Goal: Task Accomplishment & Management: Manage account settings

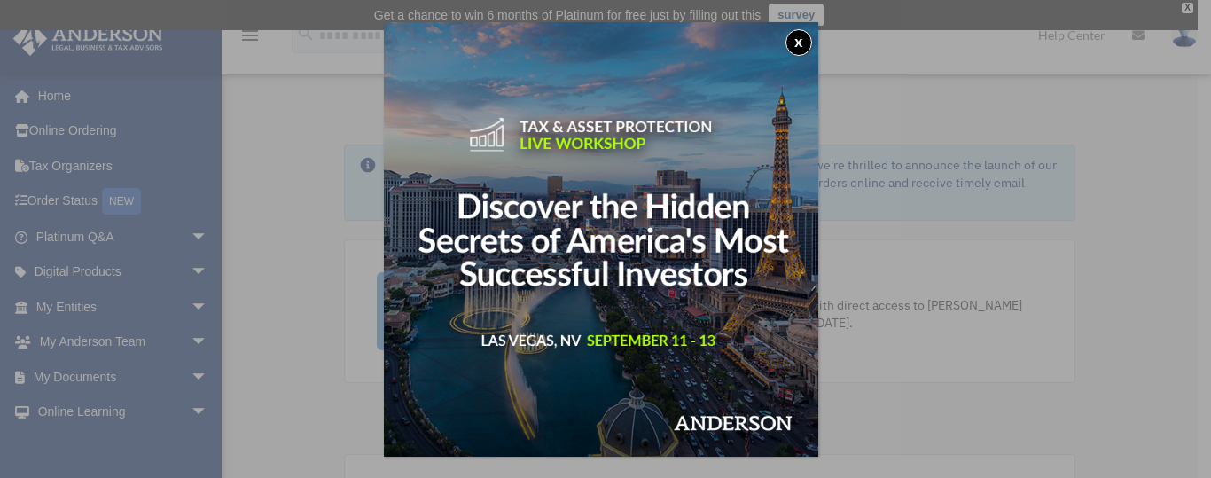
click at [800, 46] on button "x" at bounding box center [799, 42] width 27 height 27
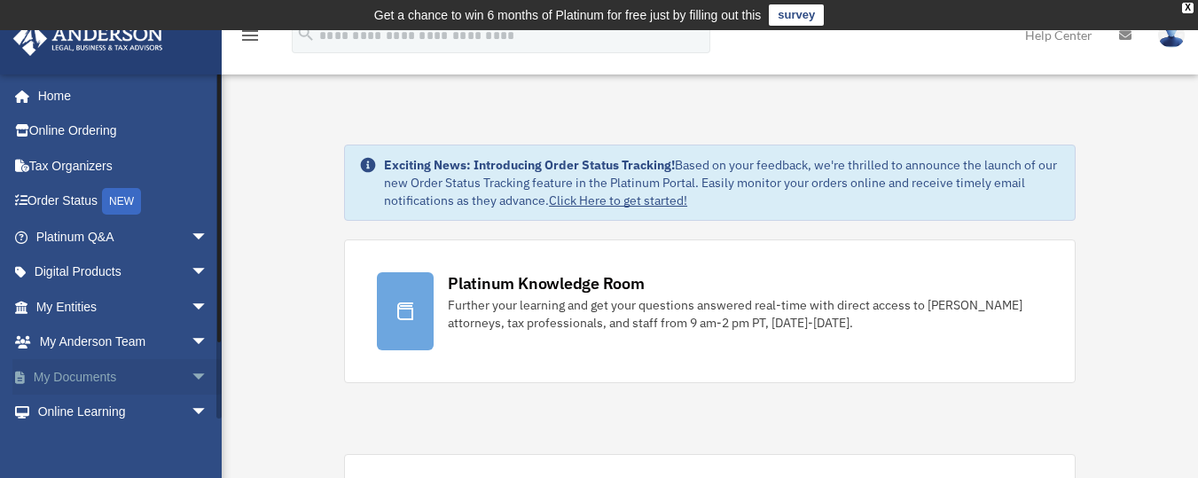
click at [136, 373] on link "My Documents arrow_drop_down" at bounding box center [123, 376] width 223 height 35
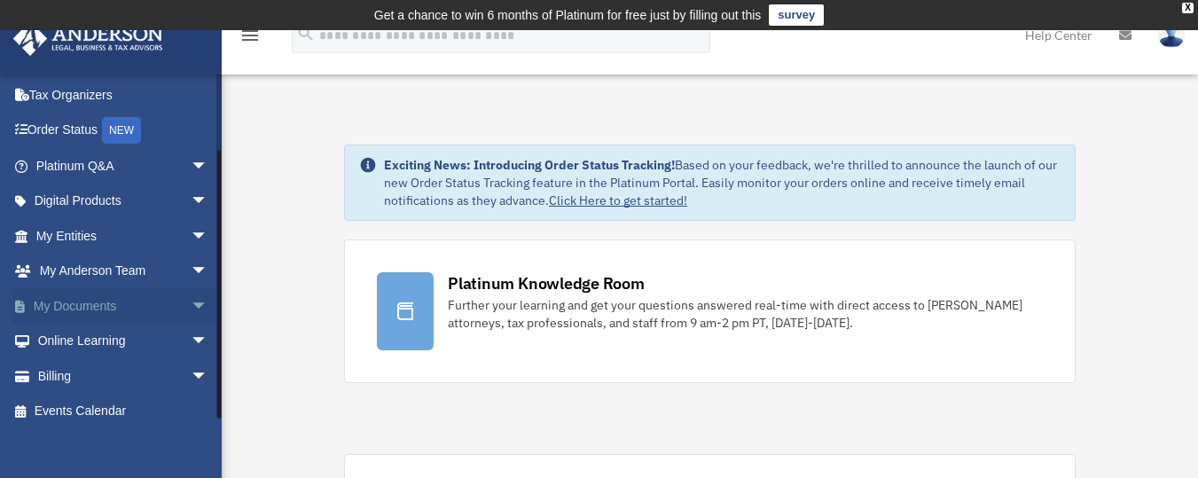
scroll to position [85, 0]
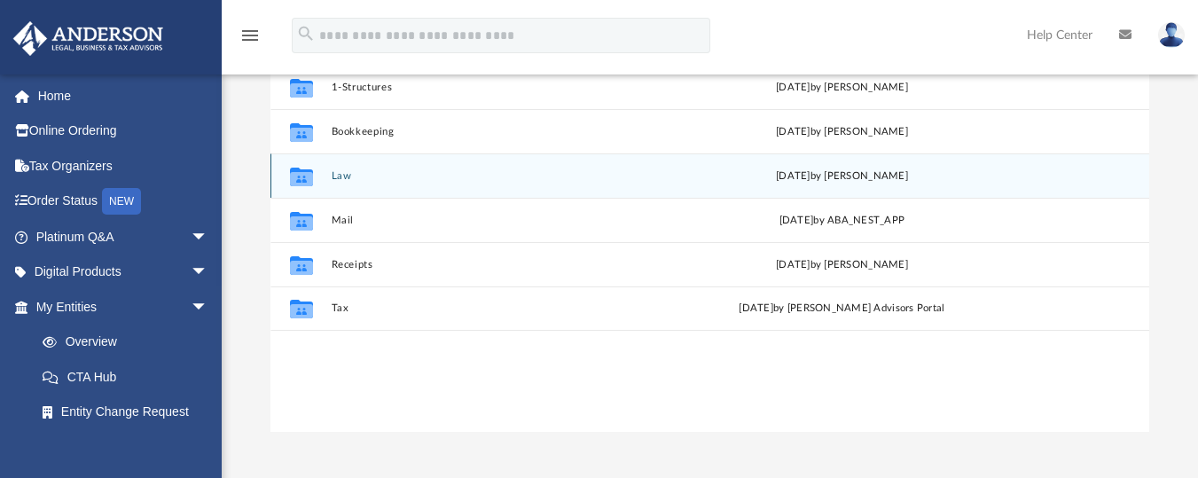
scroll to position [270, 0]
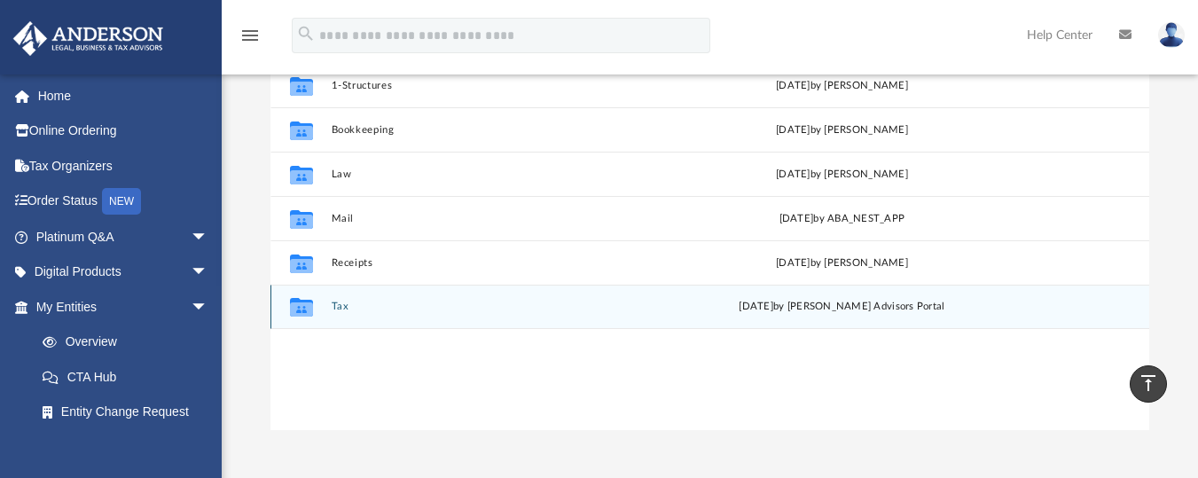
click at [374, 292] on div "Collaborated Folder Tax [DATE] by [PERSON_NAME] Advisors Portal" at bounding box center [709, 307] width 879 height 44
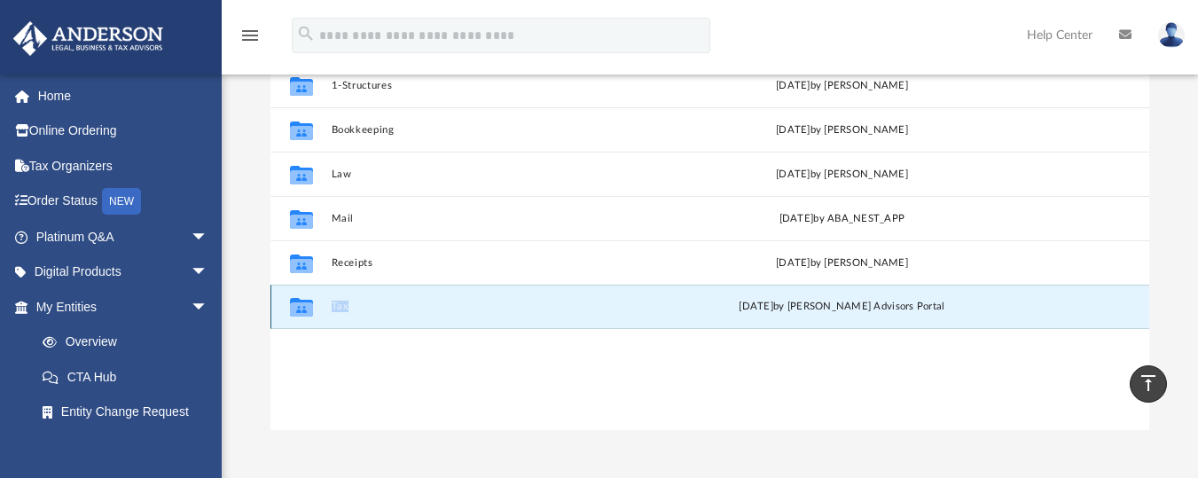
click at [374, 292] on div "Collaborated Folder Tax [DATE] by [PERSON_NAME] Advisors Portal" at bounding box center [709, 307] width 879 height 44
click at [332, 307] on button "Tax" at bounding box center [499, 307] width 335 height 12
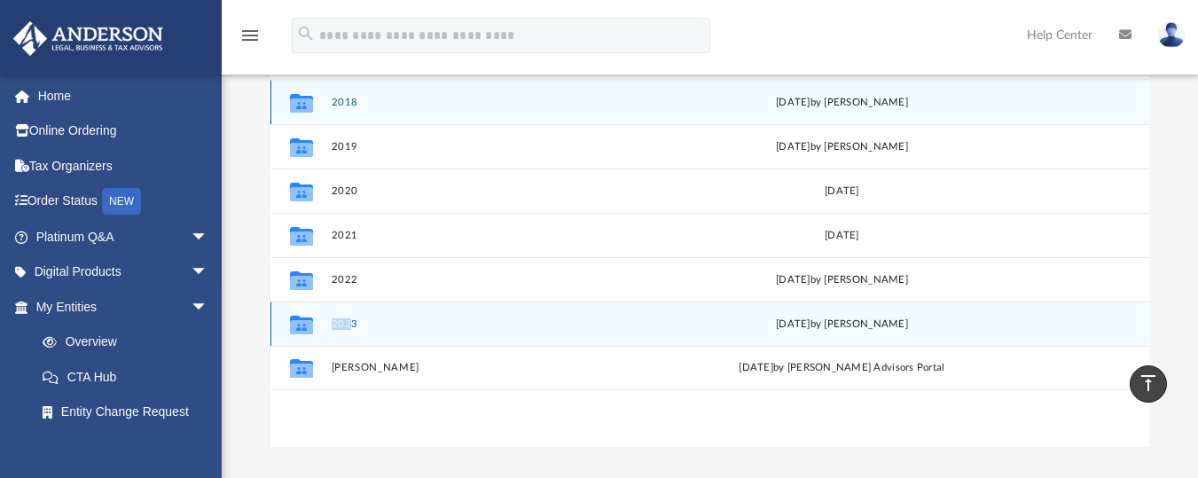
scroll to position [246, 0]
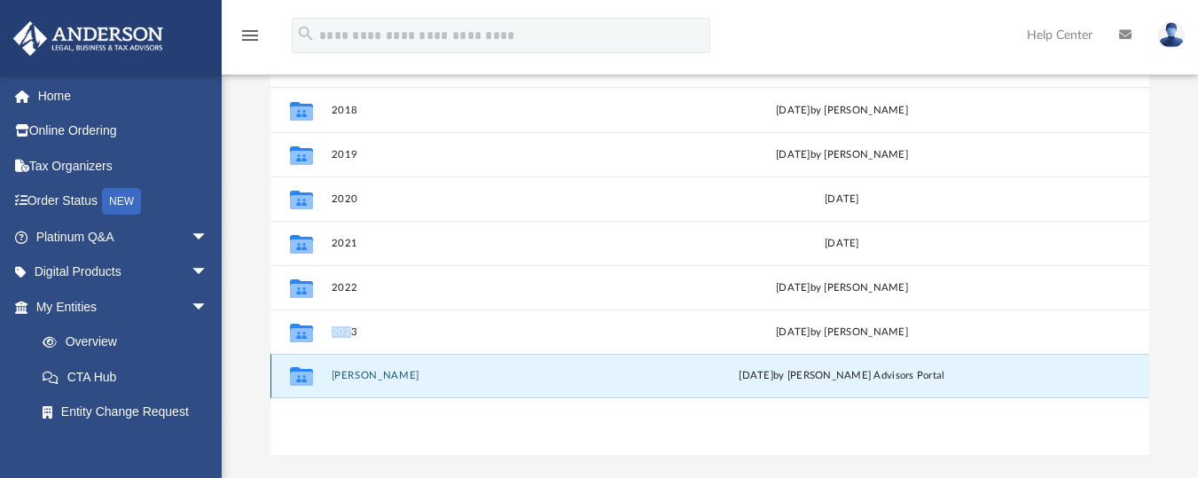
click at [356, 370] on button "[PERSON_NAME]" at bounding box center [499, 376] width 335 height 12
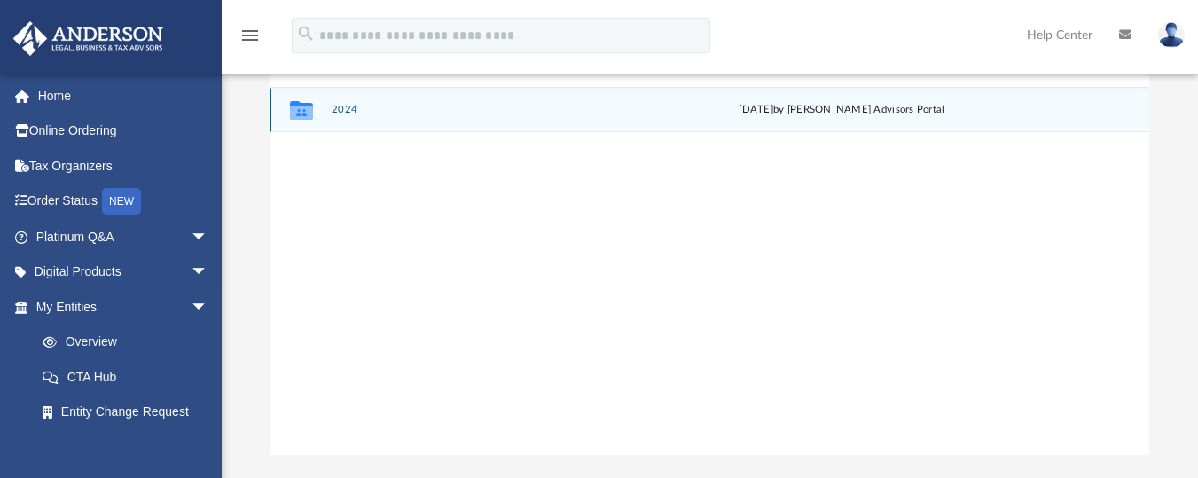
click at [338, 102] on div "Collaborated Folder 2024 Tue Jul 1 2025 by Anderson Advisors Portal" at bounding box center [709, 110] width 879 height 44
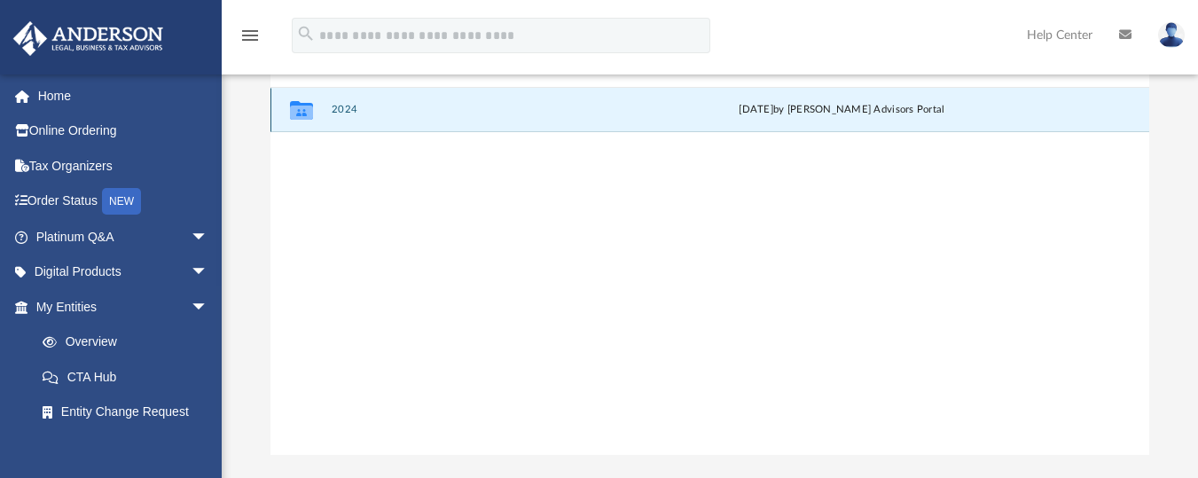
click at [341, 110] on button "2024" at bounding box center [499, 110] width 335 height 12
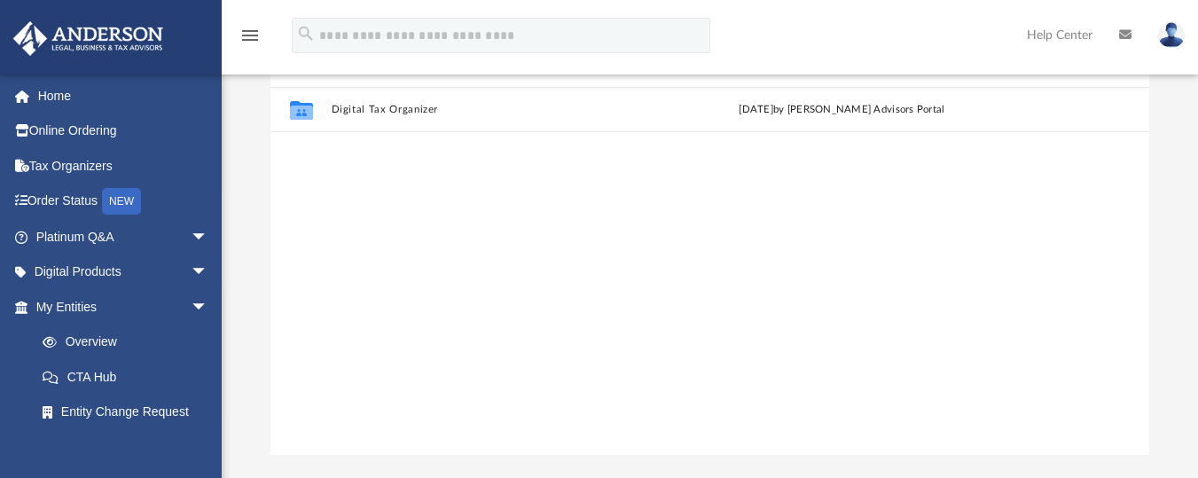
click at [368, 180] on div "Collaborated Folder Digital Tax Organizer [DATE] by [PERSON_NAME] Advisors Port…" at bounding box center [709, 271] width 879 height 367
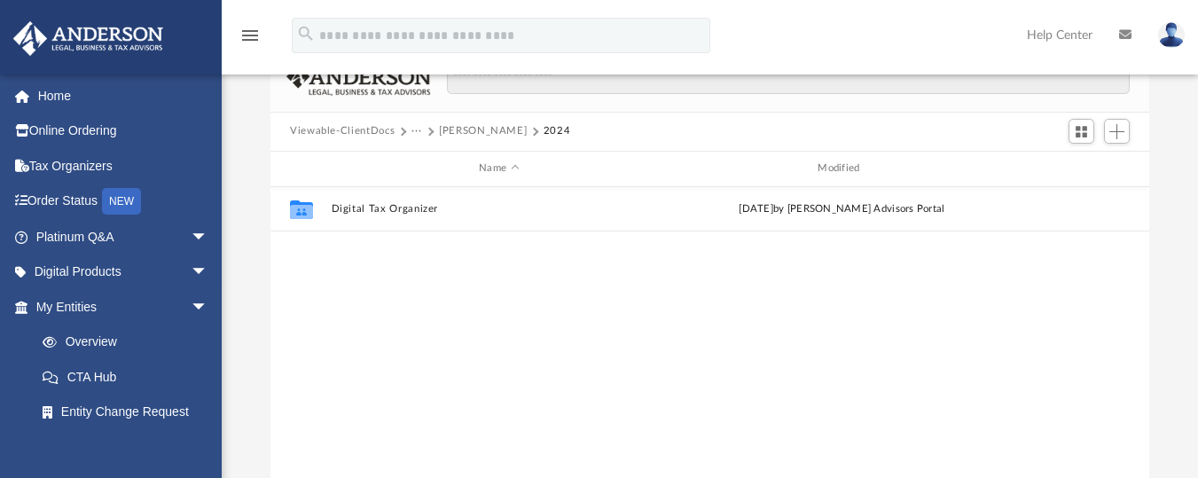
scroll to position [145, 0]
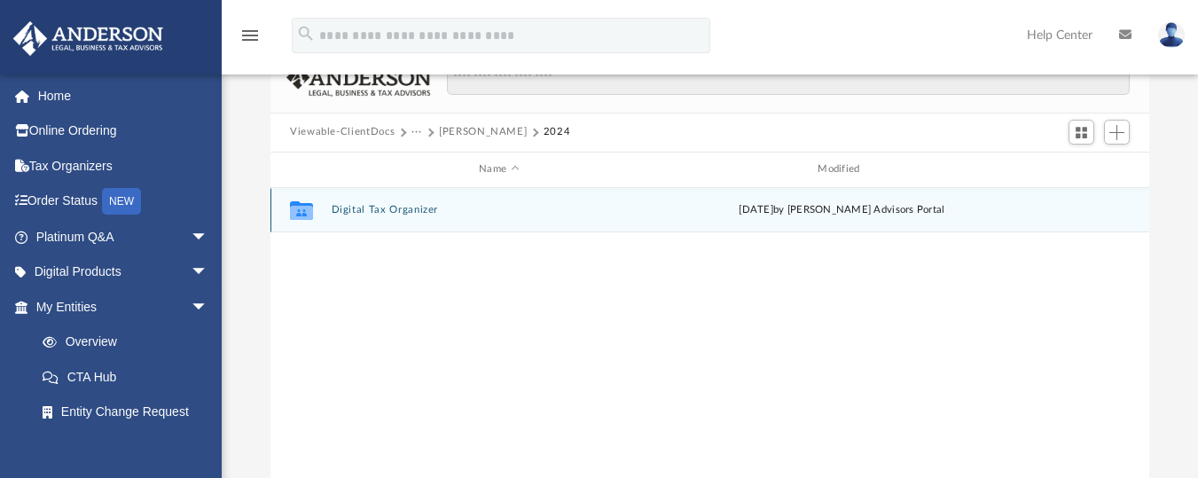
click at [347, 215] on div "Collaborated Folder Digital Tax Organizer [DATE] by [PERSON_NAME] Advisors Port…" at bounding box center [709, 210] width 879 height 44
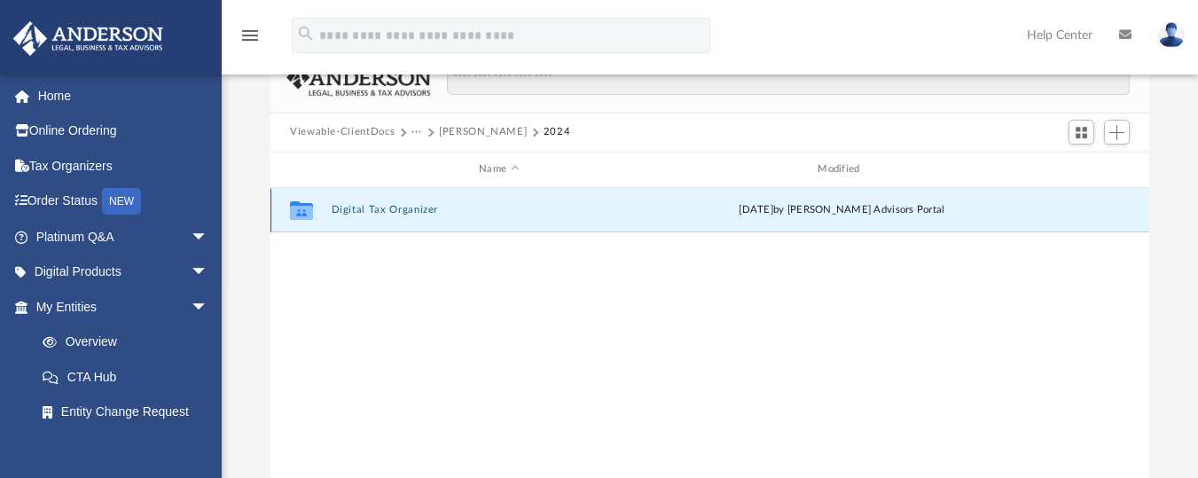
click at [347, 206] on button "Digital Tax Organizer" at bounding box center [499, 210] width 335 height 12
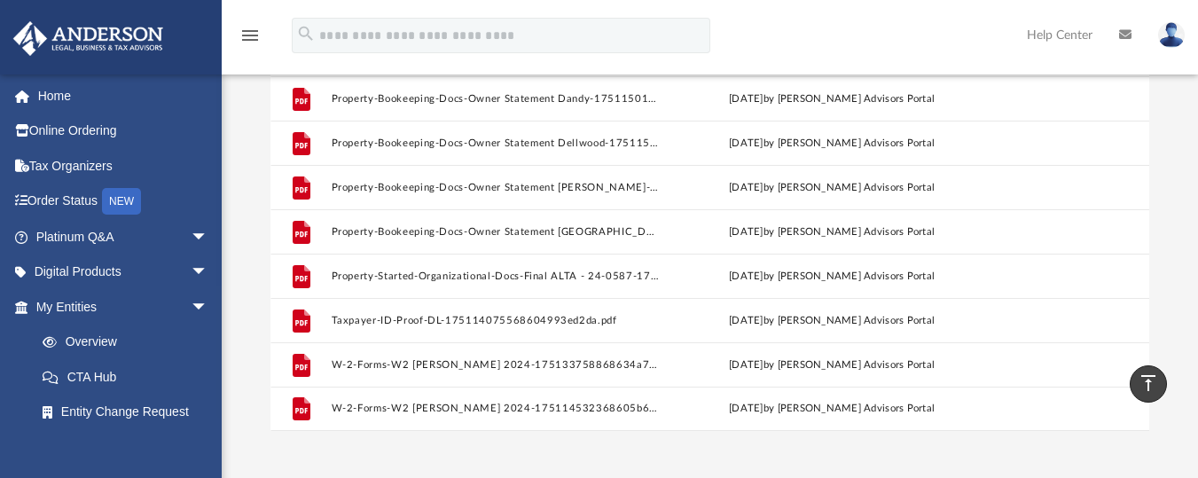
scroll to position [0, 0]
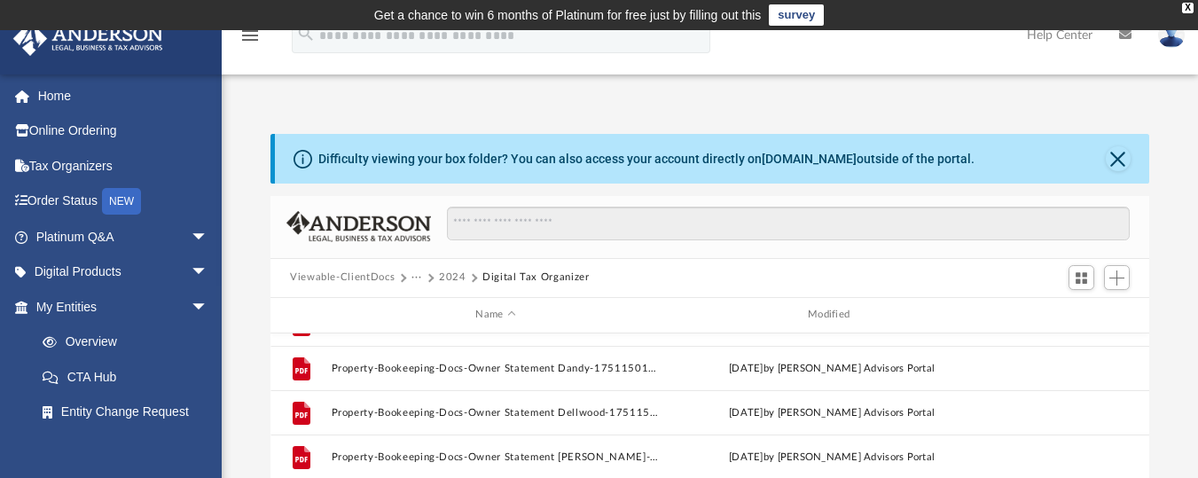
click at [456, 276] on button "2024" at bounding box center [452, 278] width 27 height 16
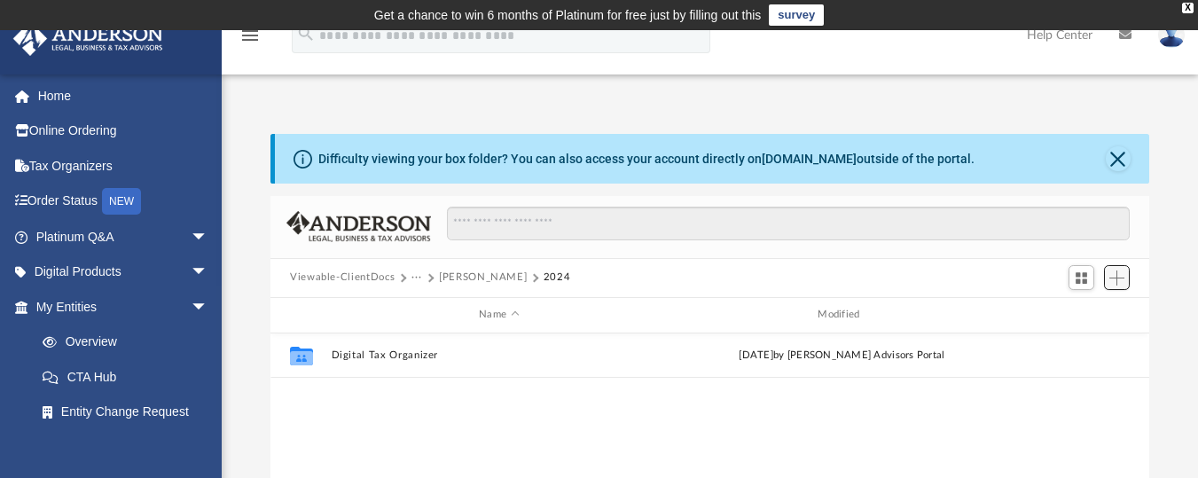
click at [1117, 275] on span "Add" at bounding box center [1116, 277] width 15 height 15
click at [1077, 316] on li "Upload" at bounding box center [1091, 313] width 57 height 19
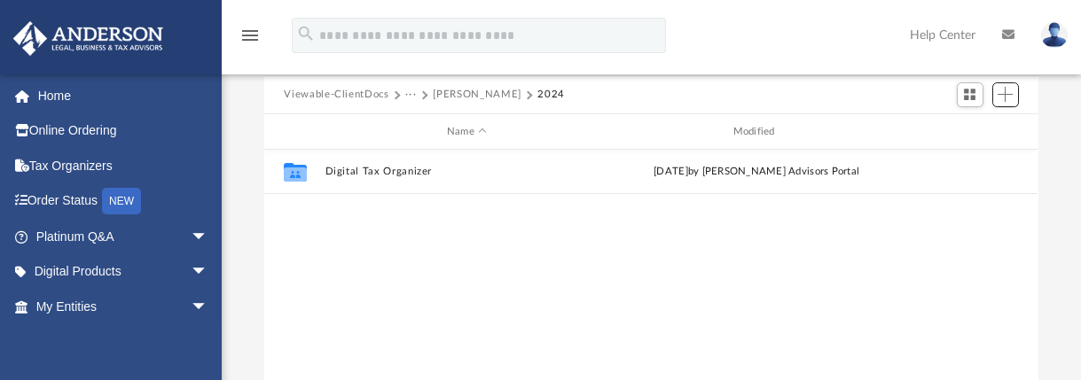
scroll to position [63, 0]
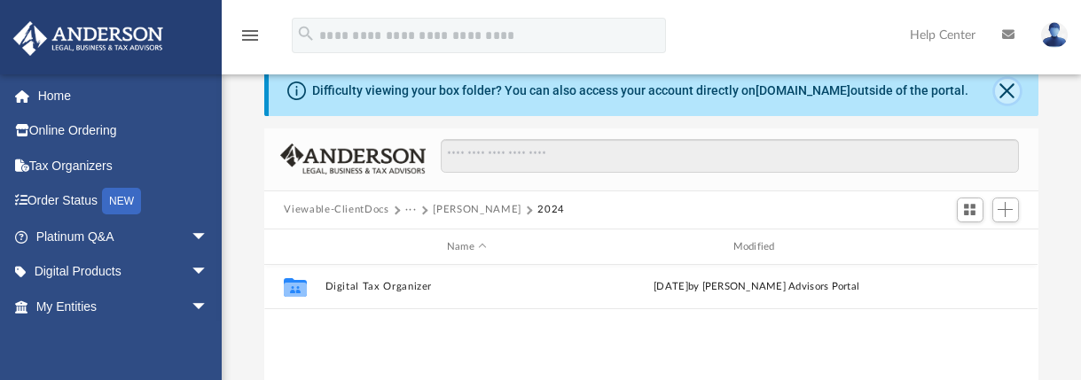
click at [1004, 94] on button "Close" at bounding box center [1007, 91] width 25 height 25
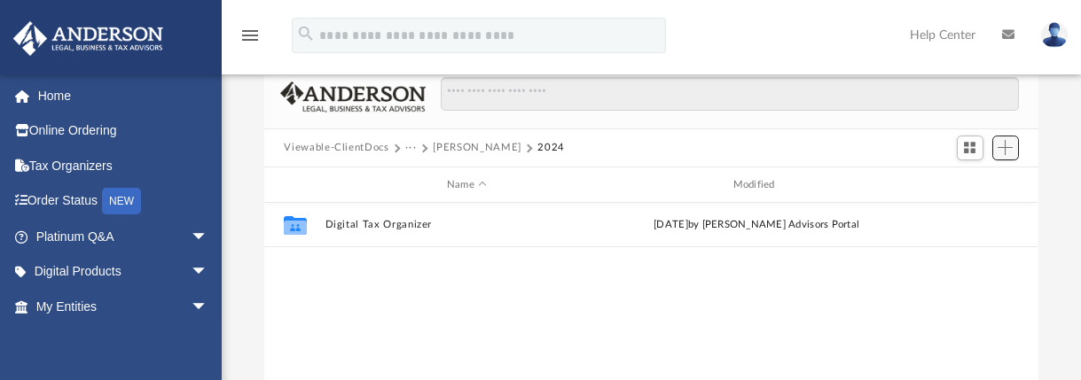
click at [1003, 148] on span "Add" at bounding box center [1005, 147] width 15 height 15
click at [974, 185] on li "Upload" at bounding box center [980, 184] width 57 height 19
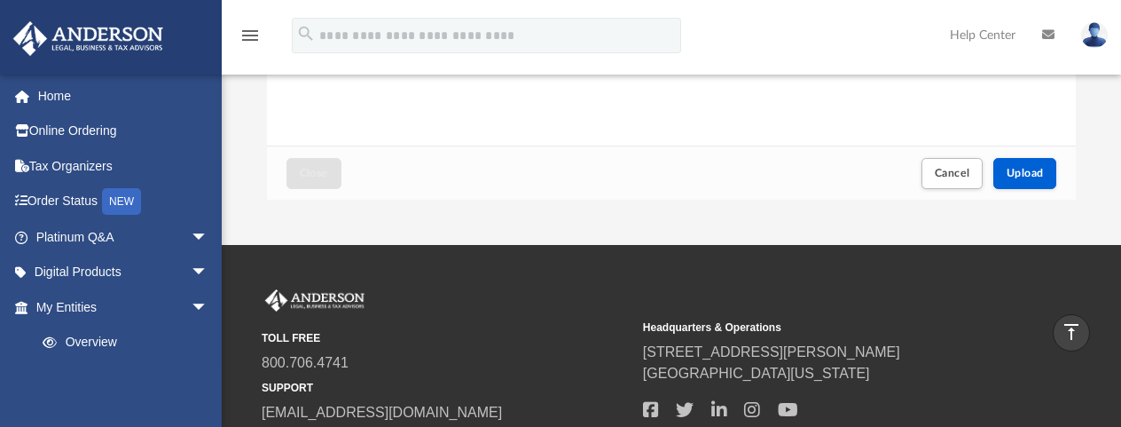
scroll to position [435, 0]
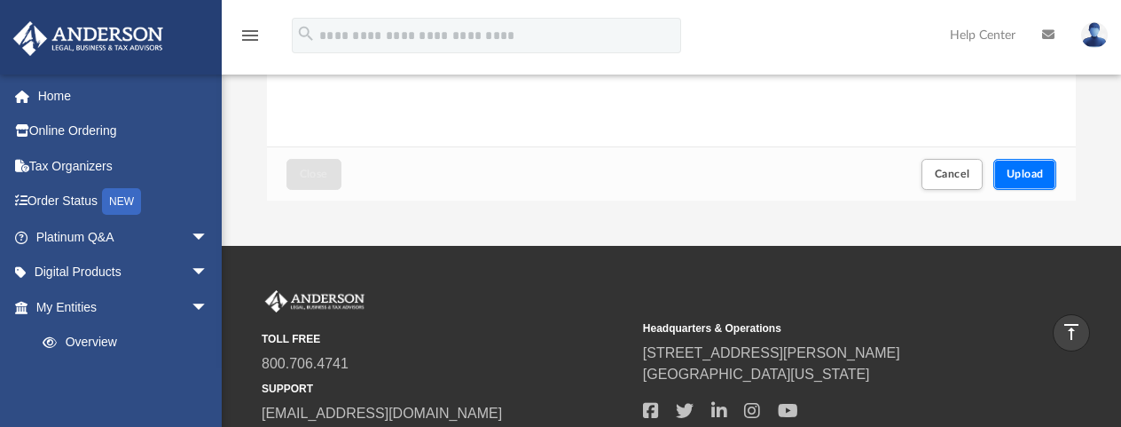
click at [998, 185] on button "Upload" at bounding box center [1025, 174] width 64 height 31
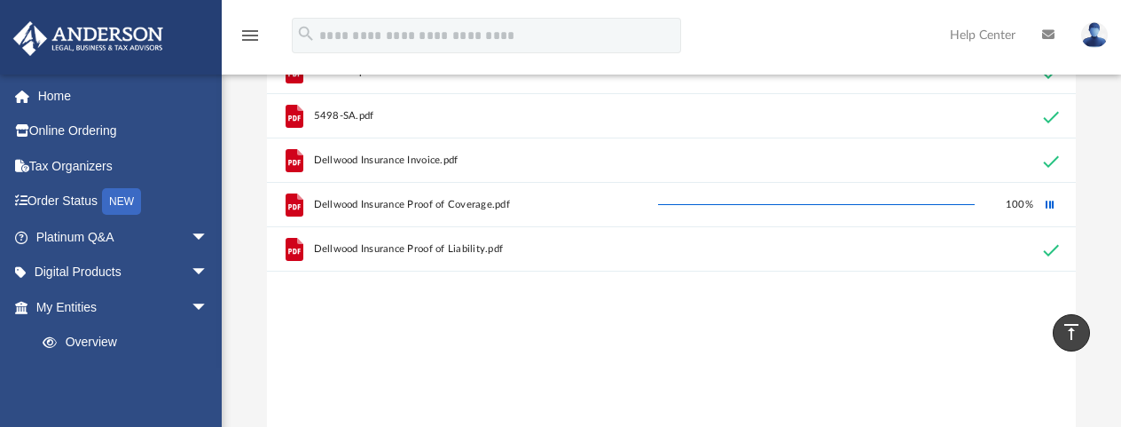
scroll to position [0, 0]
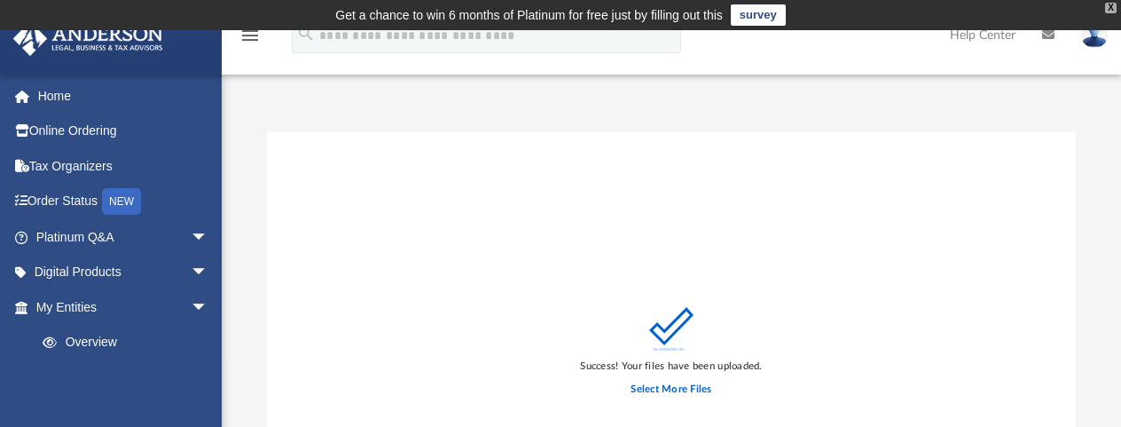
click at [1110, 5] on div "X" at bounding box center [1111, 8] width 12 height 11
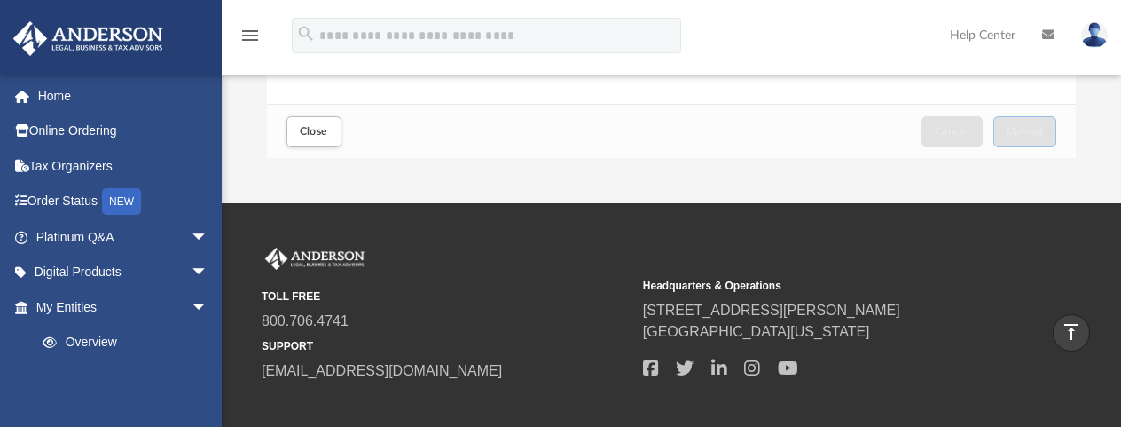
scroll to position [337, 0]
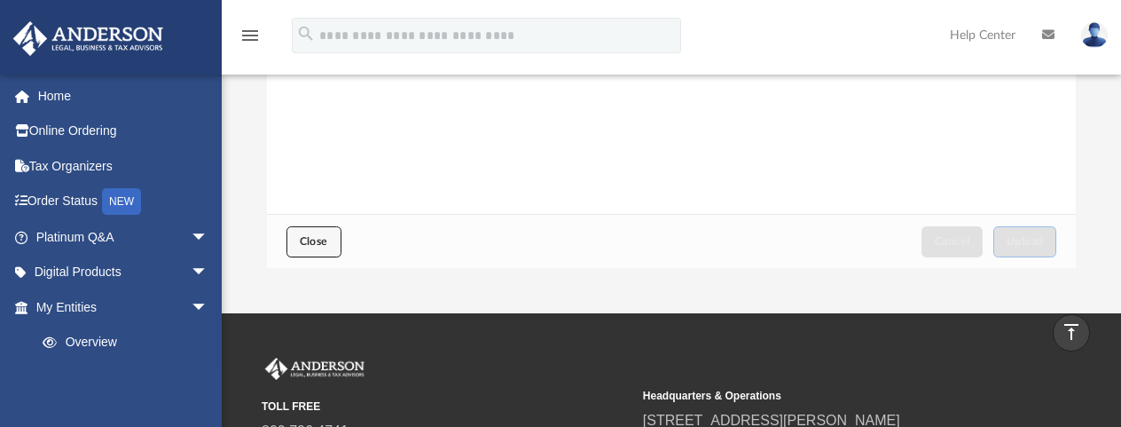
click at [307, 244] on span "Close" at bounding box center [314, 241] width 28 height 11
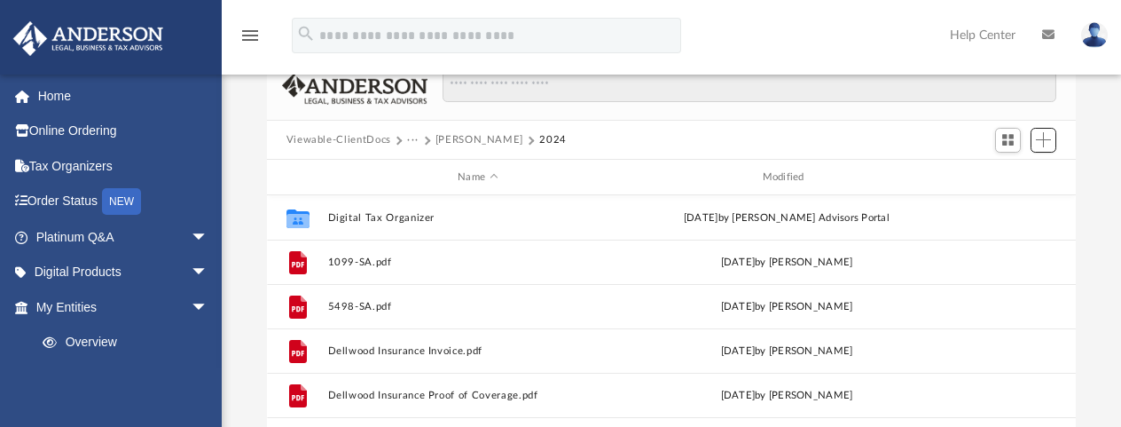
scroll to position [51, 0]
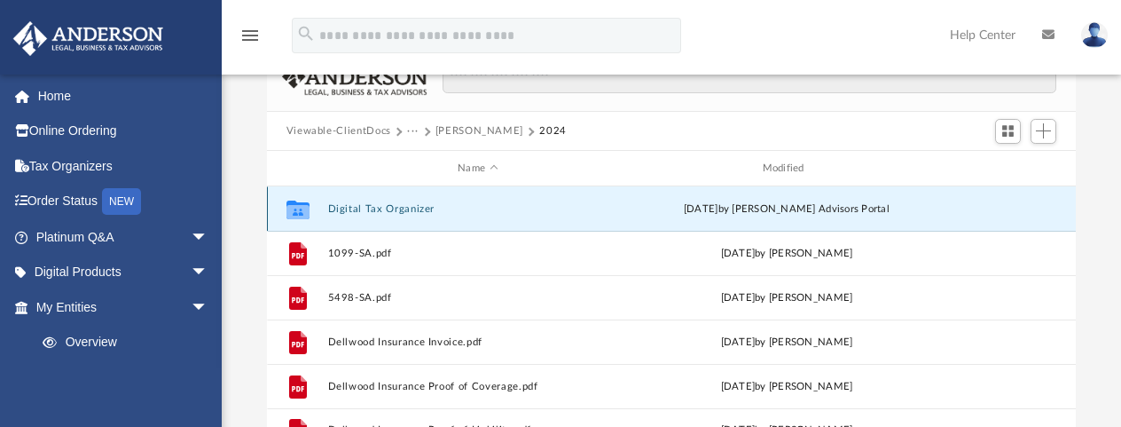
click at [350, 204] on button "Digital Tax Organizer" at bounding box center [477, 209] width 301 height 12
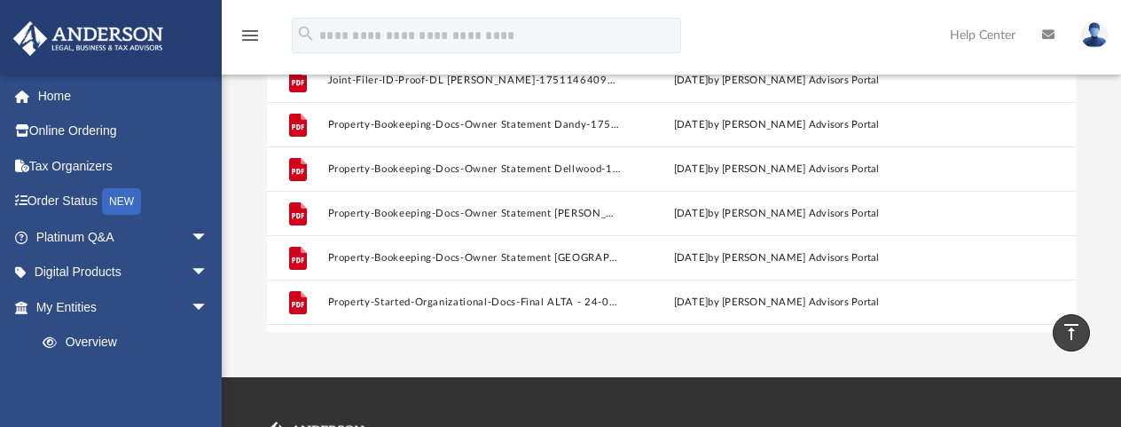
scroll to position [1412, 0]
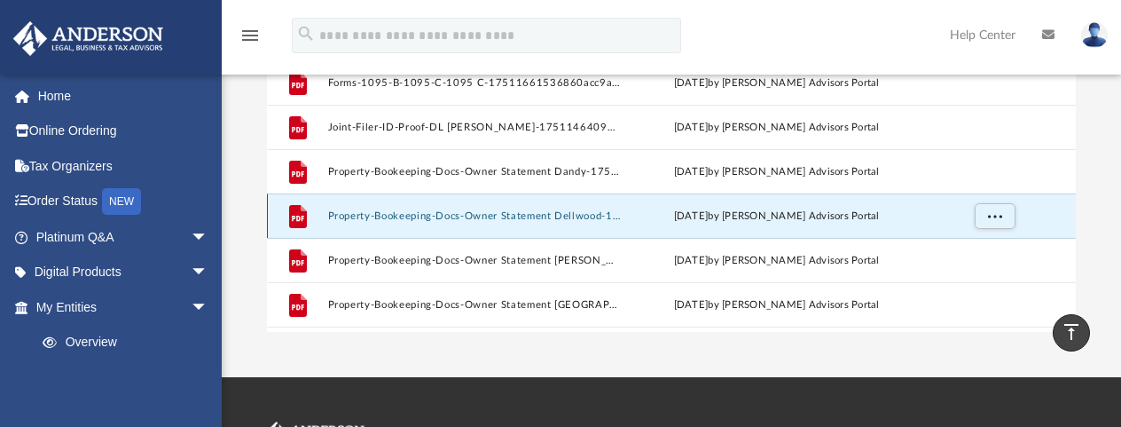
click at [354, 214] on button "Property-Bookeeping-Docs-Owner Statement Dellwood-175115003368606dd165774.pdf" at bounding box center [474, 216] width 294 height 12
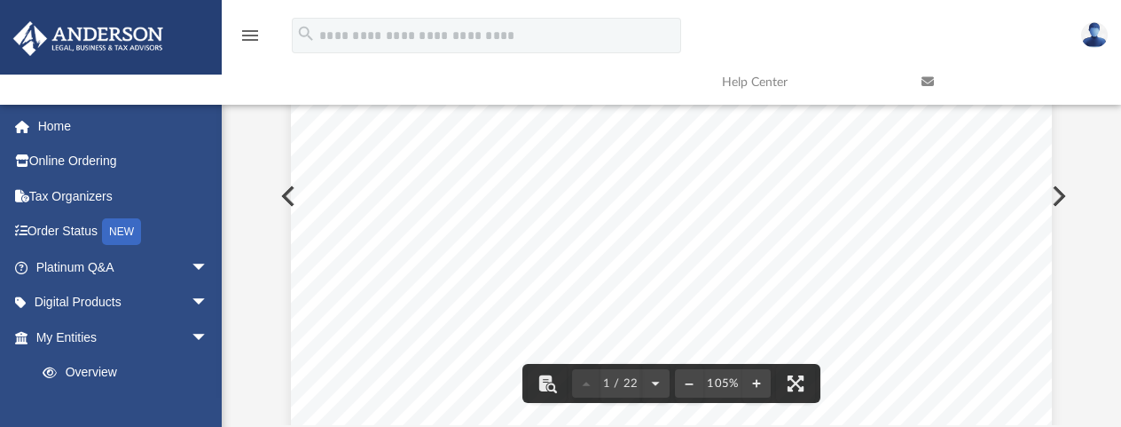
scroll to position [0, 0]
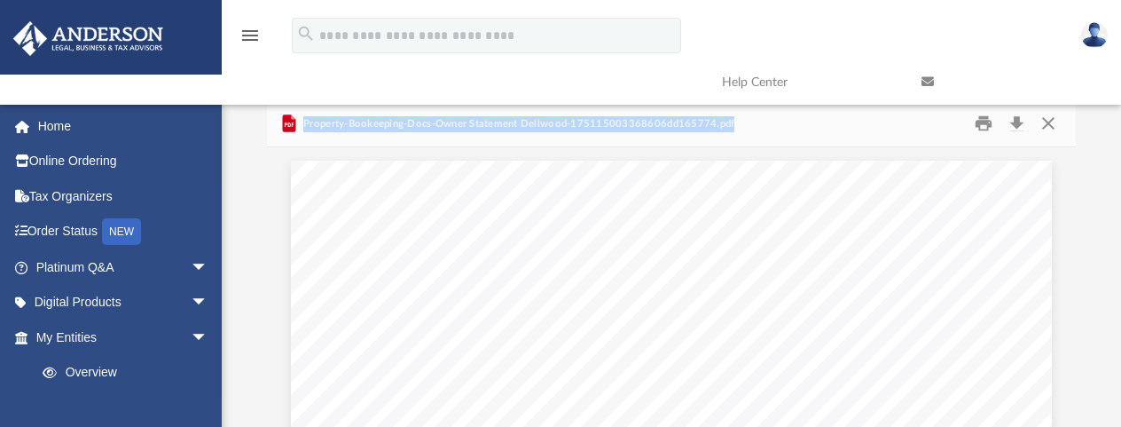
drag, startPoint x: 304, startPoint y: 123, endPoint x: 737, endPoint y: 118, distance: 432.8
click at [737, 118] on div "Property-Bookeeping-Docs-Owner Statement Dellwood-175115003368606dd165774.pdf" at bounding box center [672, 124] width 810 height 47
copy span "Property-Bookeeping-Docs-Owner Statement Dellwood-175115003368606dd165774.pdf"
click at [1045, 123] on button "Close" at bounding box center [1048, 123] width 32 height 27
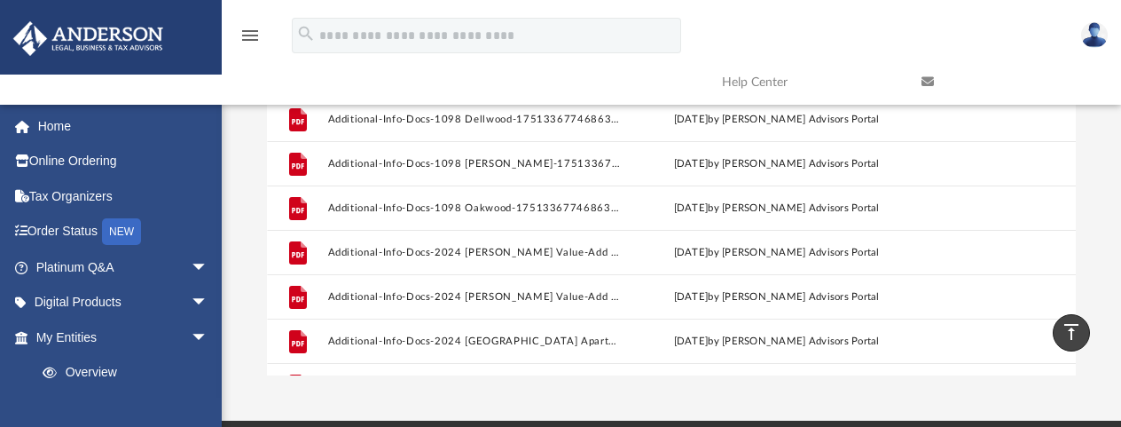
scroll to position [229, 0]
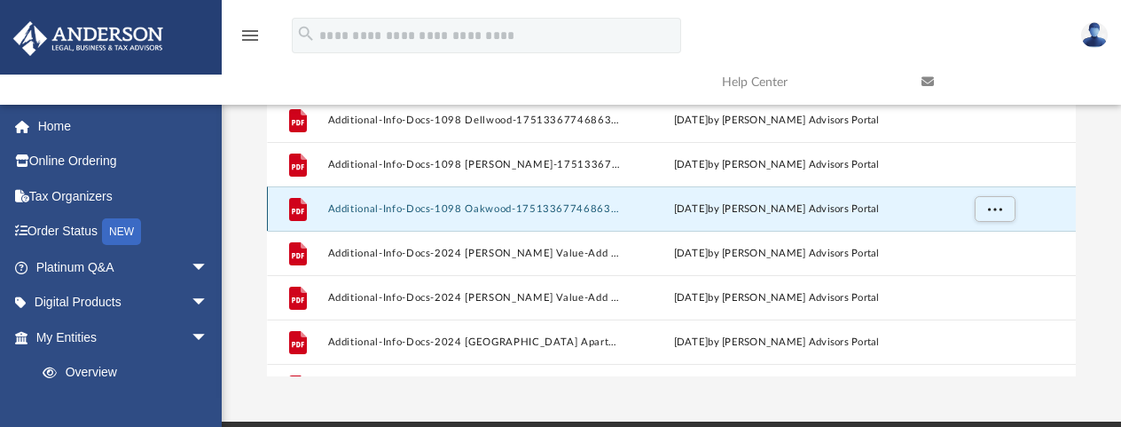
click at [599, 211] on button "Additional-Info-Docs-1098 Oakwood-175133677468634746b53bc.pdf" at bounding box center [474, 209] width 294 height 12
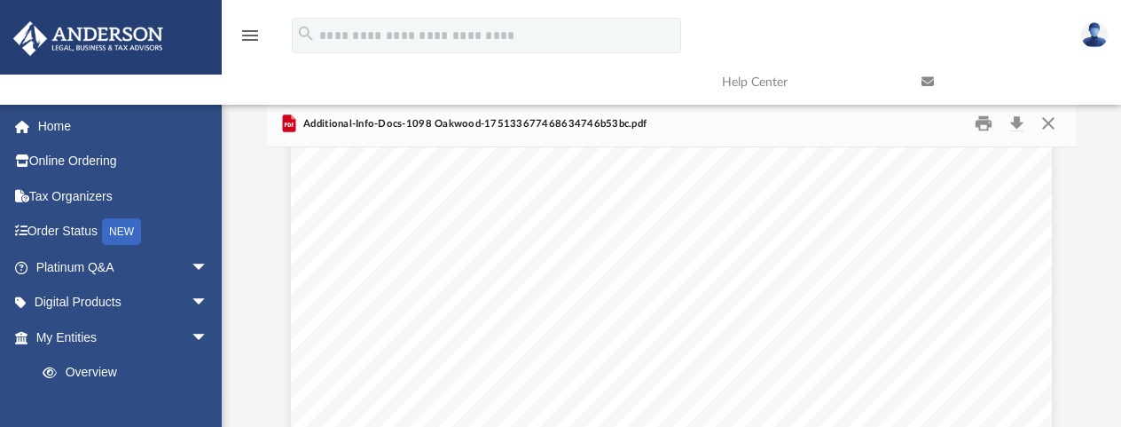
scroll to position [90, 0]
click at [1043, 129] on button "Close" at bounding box center [1048, 123] width 32 height 27
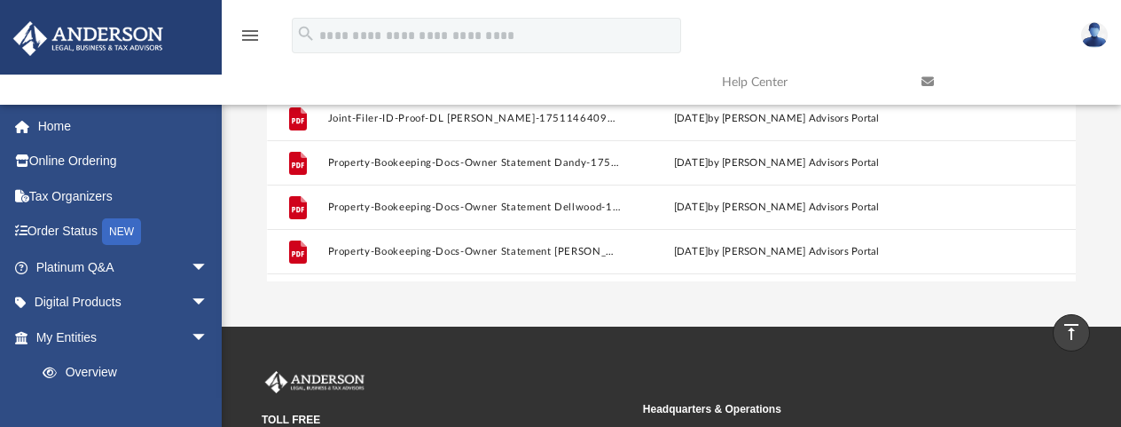
scroll to position [1365, 0]
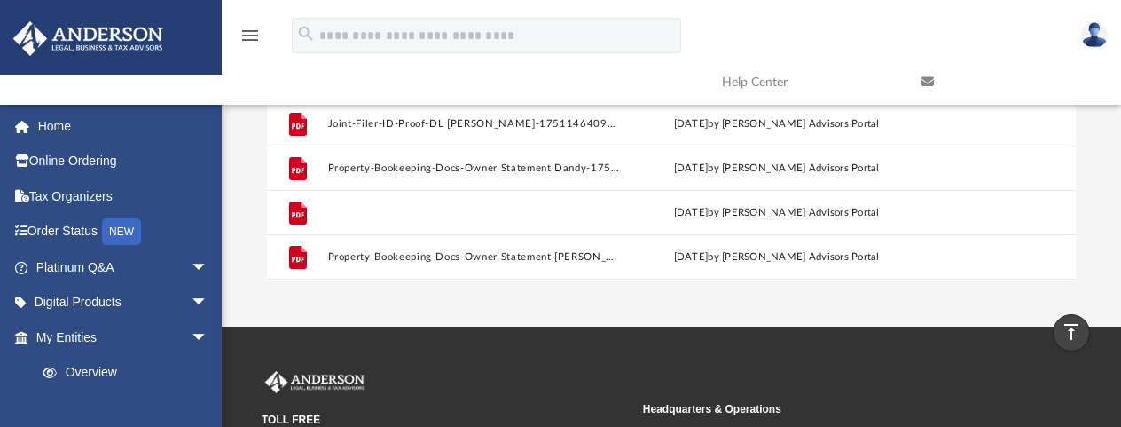
click at [514, 212] on button "Property-Bookeeping-Docs-Owner Statement Dellwood-175115003368606dd165774.pdf" at bounding box center [474, 213] width 294 height 12
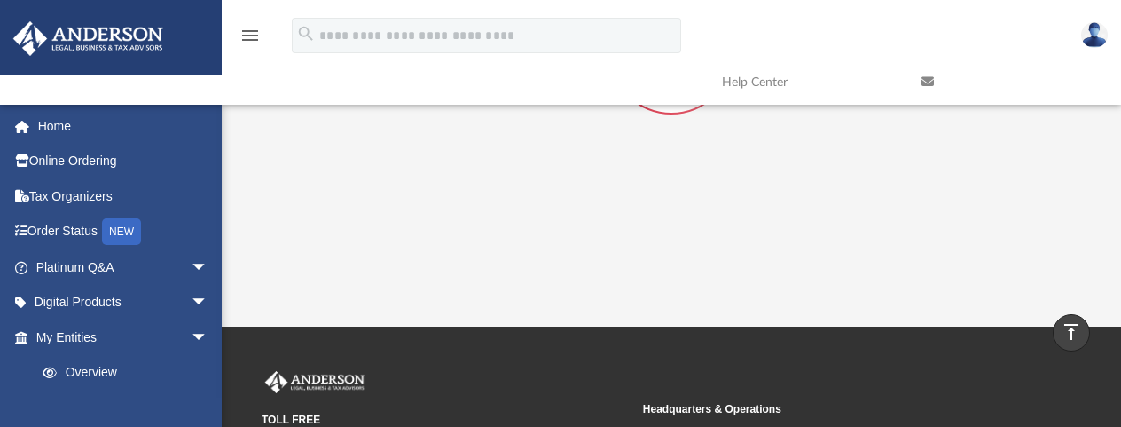
scroll to position [178, 0]
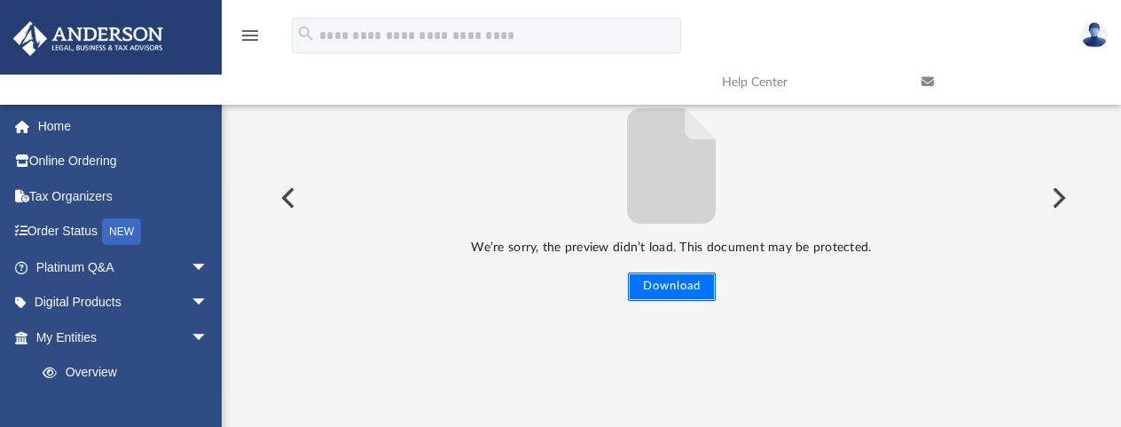
click at [652, 290] on button "Download" at bounding box center [672, 286] width 88 height 28
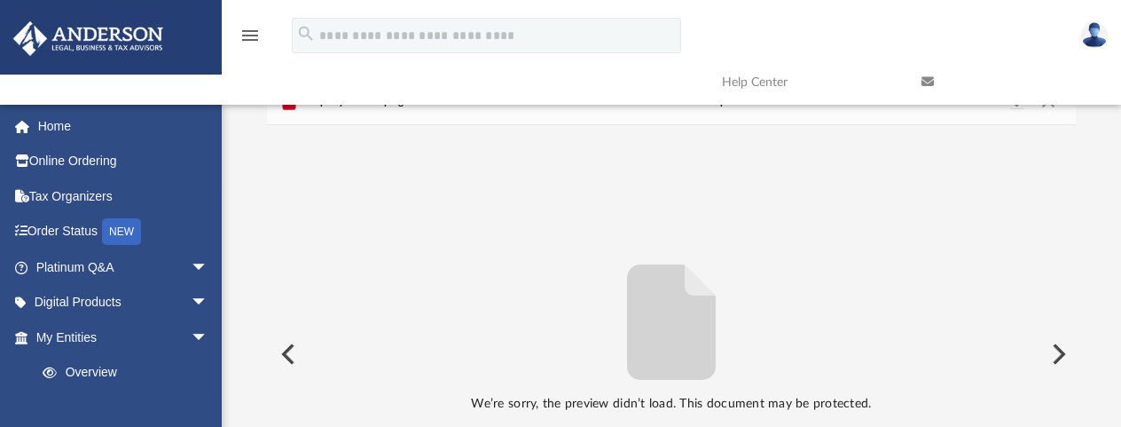
scroll to position [0, 0]
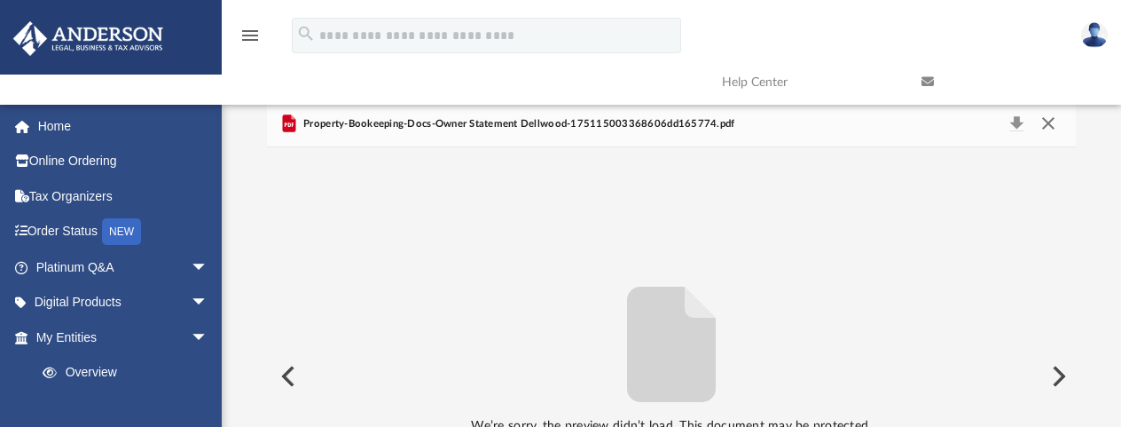
click at [1050, 123] on button "Close" at bounding box center [1048, 124] width 32 height 25
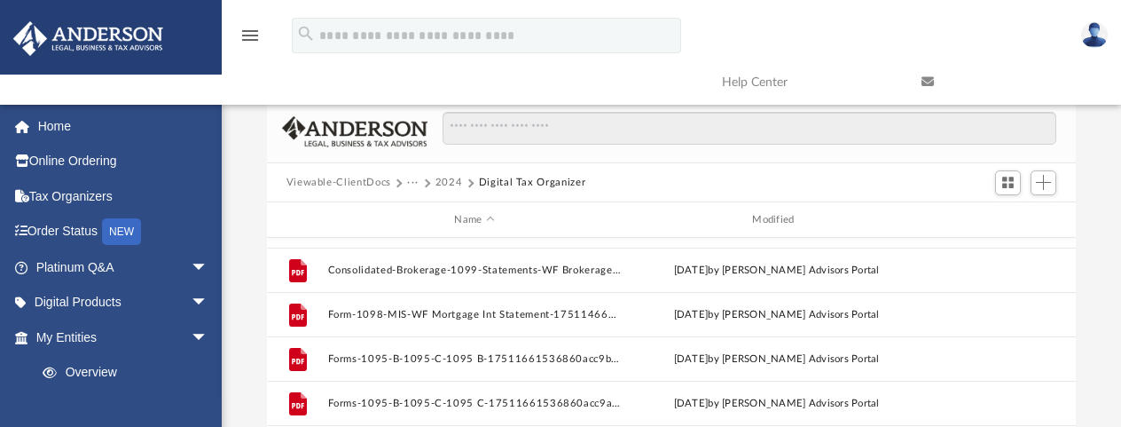
click at [444, 184] on button "2024" at bounding box center [448, 183] width 27 height 16
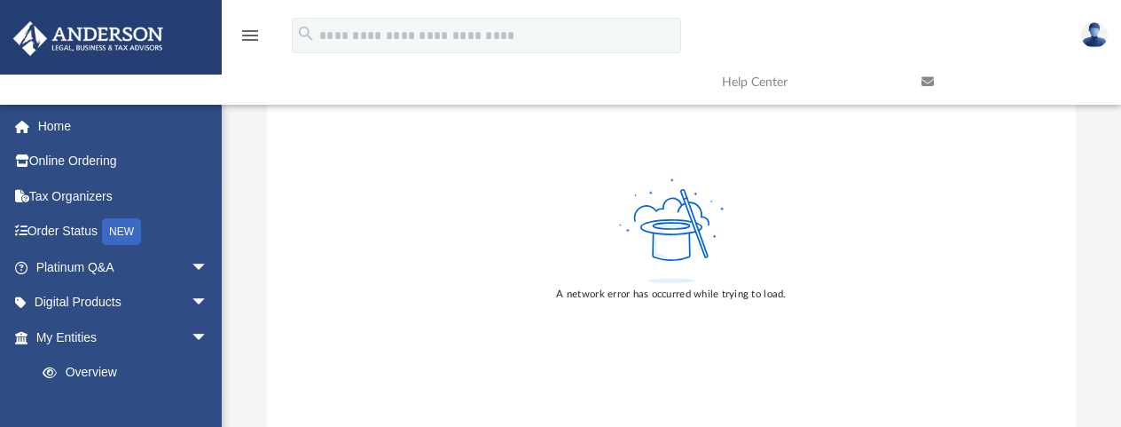
scroll to position [173, 0]
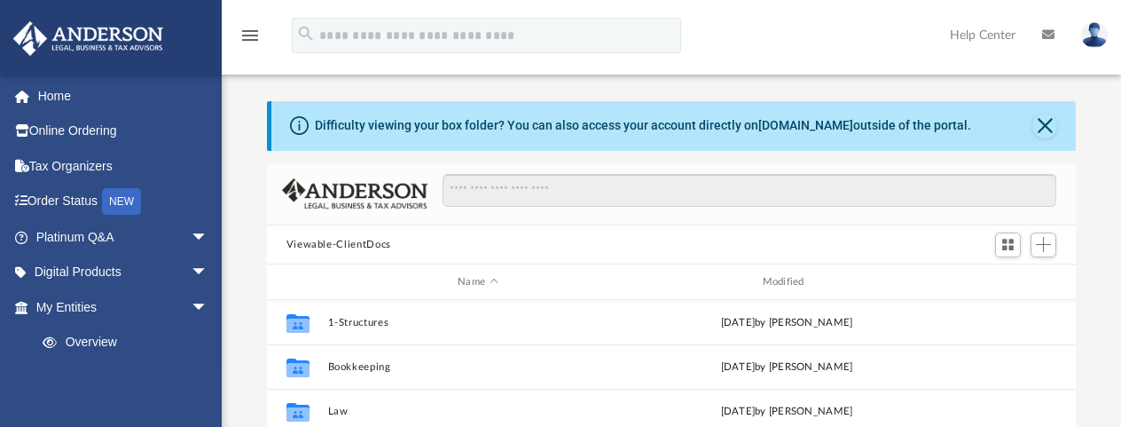
scroll to position [390, 795]
click at [1043, 123] on button "Close" at bounding box center [1044, 126] width 25 height 25
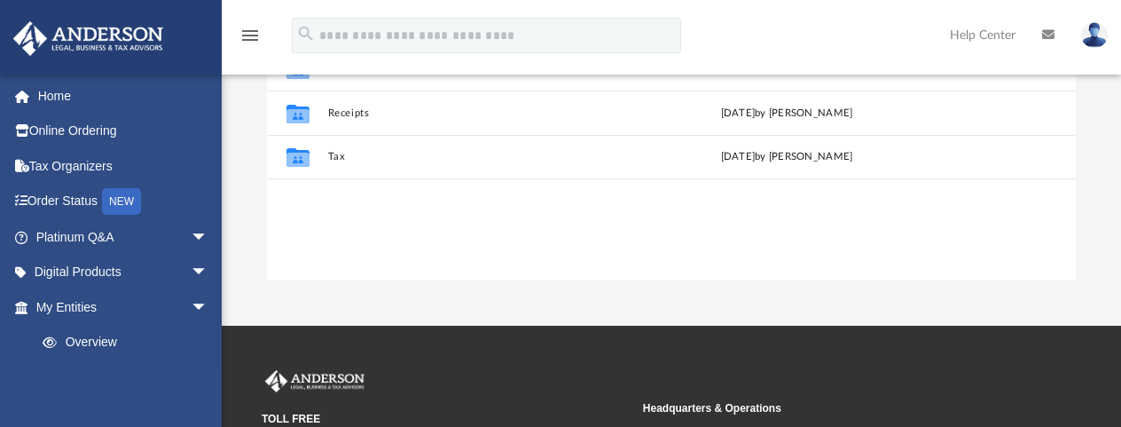
scroll to position [337, 0]
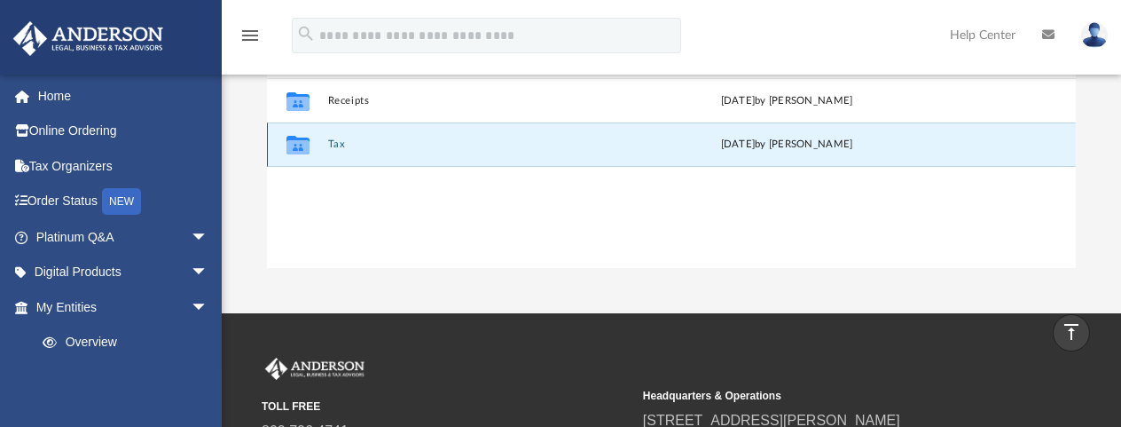
click at [334, 146] on button "Tax" at bounding box center [477, 144] width 301 height 12
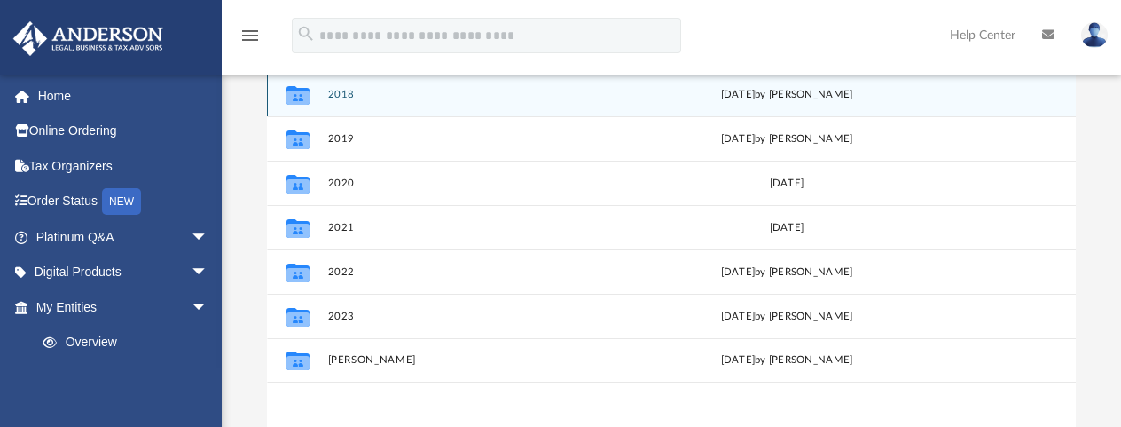
scroll to position [202, 0]
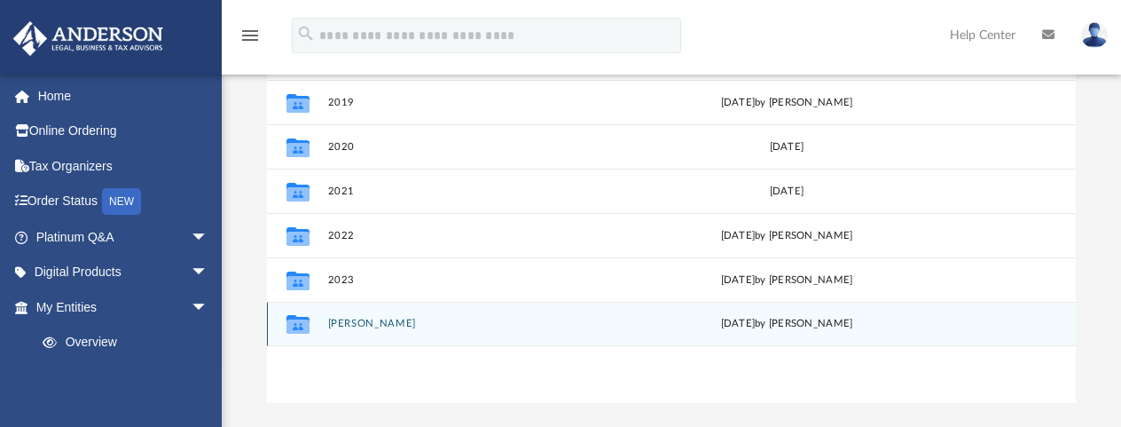
click at [352, 320] on button "[PERSON_NAME]" at bounding box center [477, 323] width 301 height 12
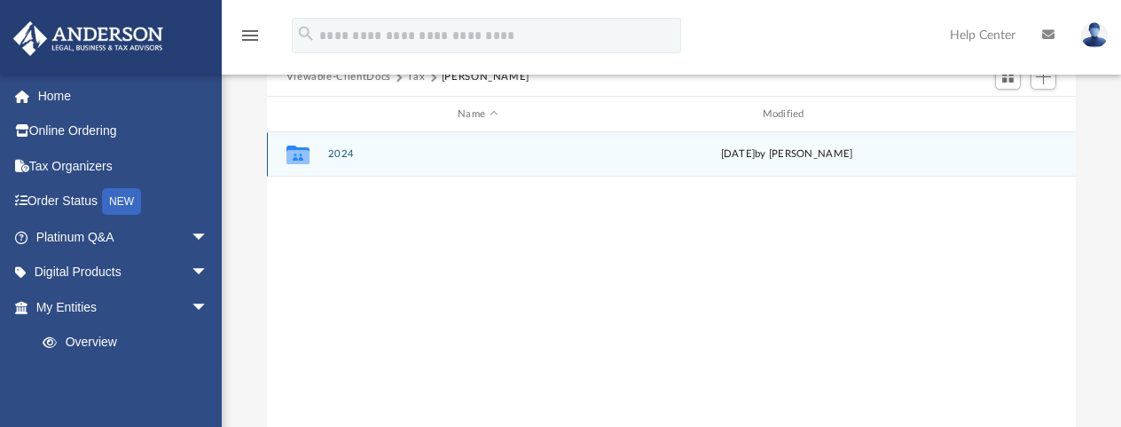
scroll to position [0, 0]
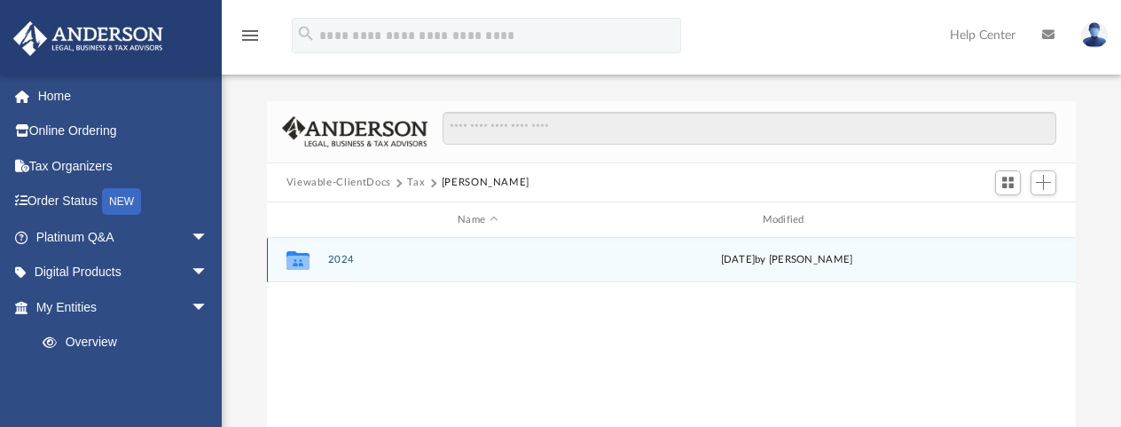
click at [335, 259] on button "2024" at bounding box center [477, 260] width 301 height 12
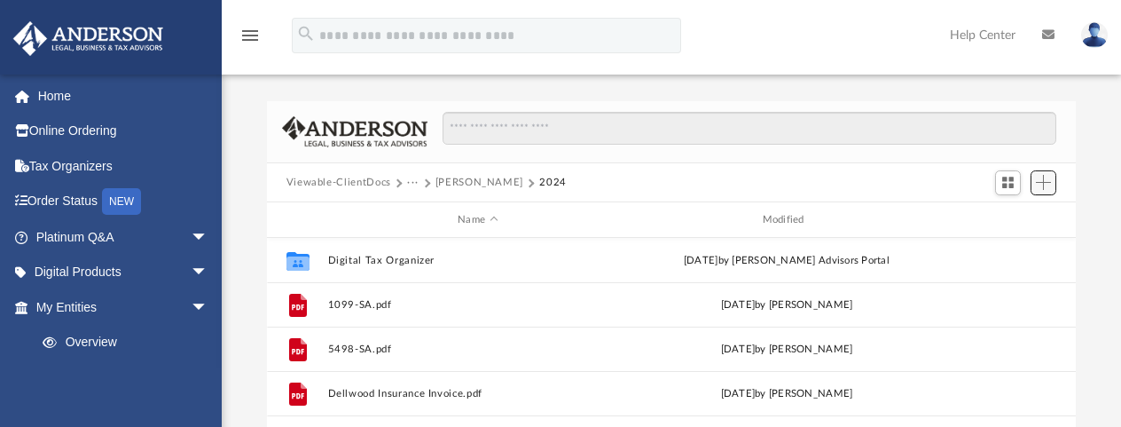
click at [1042, 181] on span "Add" at bounding box center [1043, 182] width 15 height 15
click at [999, 223] on li "Upload" at bounding box center [1018, 218] width 57 height 19
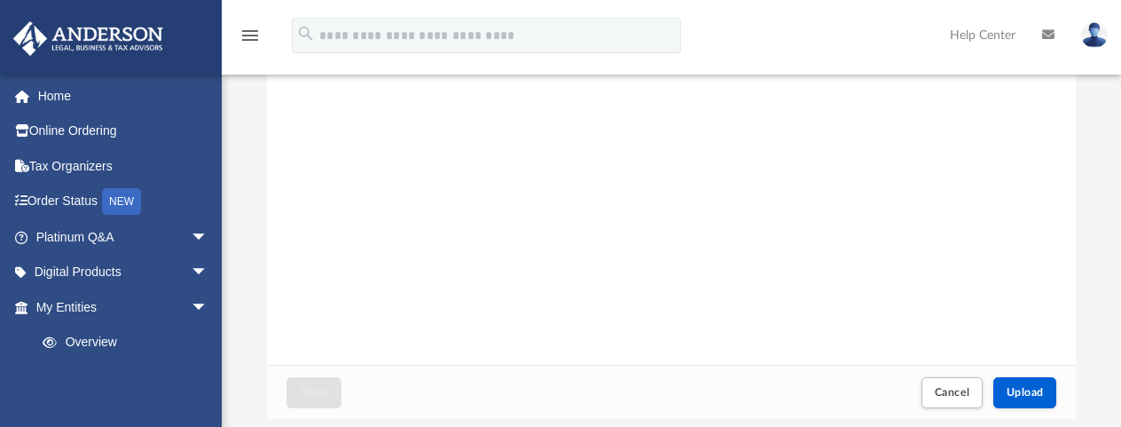
scroll to position [243, 0]
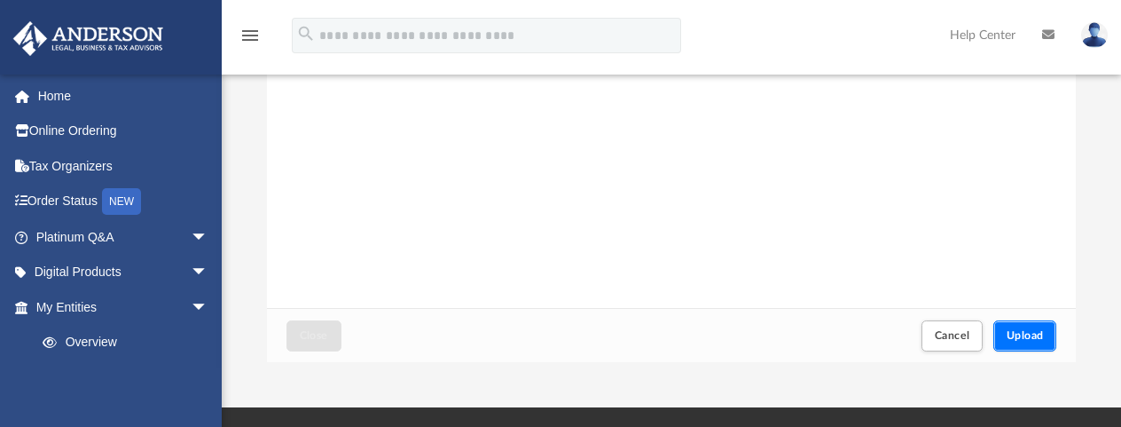
click at [1019, 330] on span "Upload" at bounding box center [1025, 335] width 37 height 11
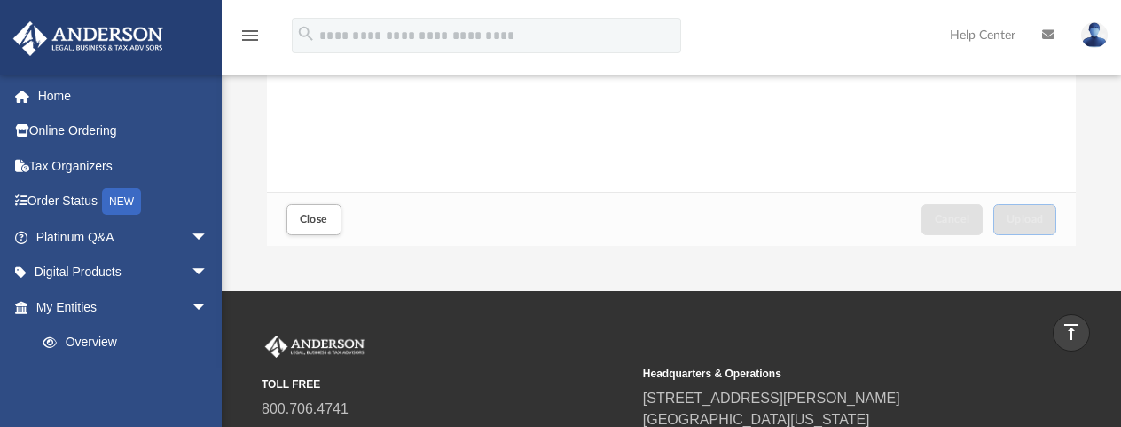
scroll to position [267, 0]
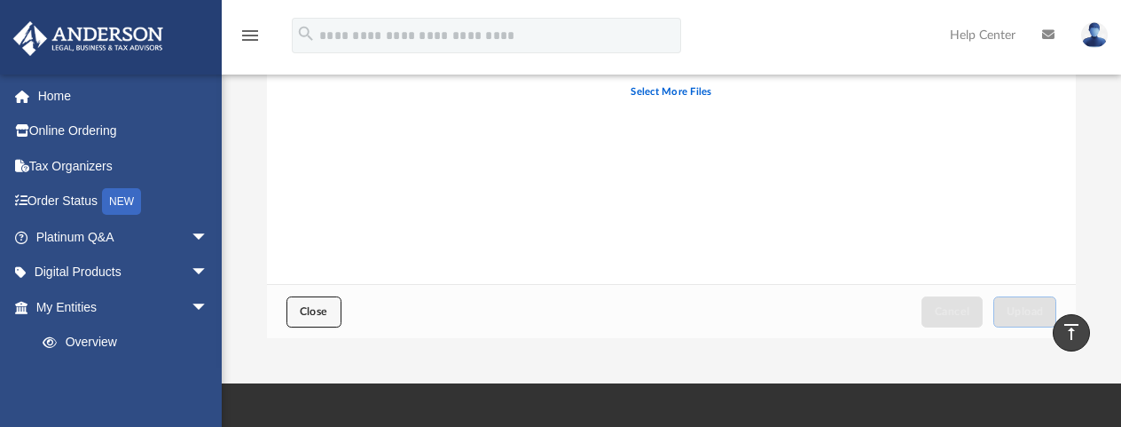
click at [288, 307] on button "Close" at bounding box center [313, 311] width 55 height 31
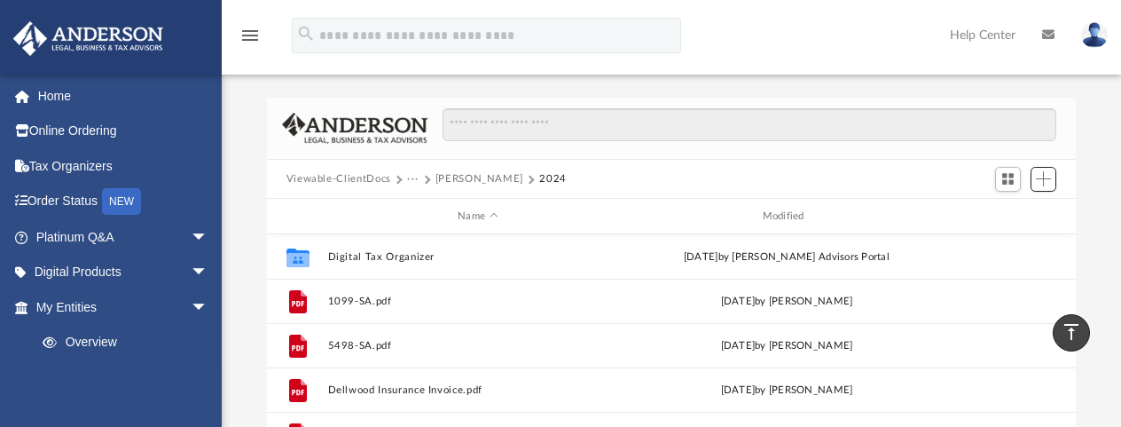
scroll to position [0, 0]
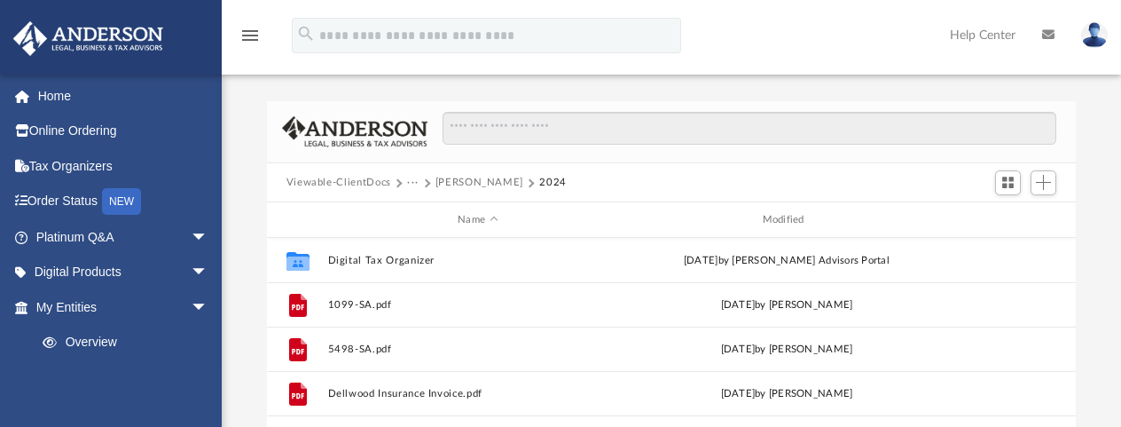
click at [380, 182] on button "Viewable-ClientDocs" at bounding box center [338, 183] width 105 height 16
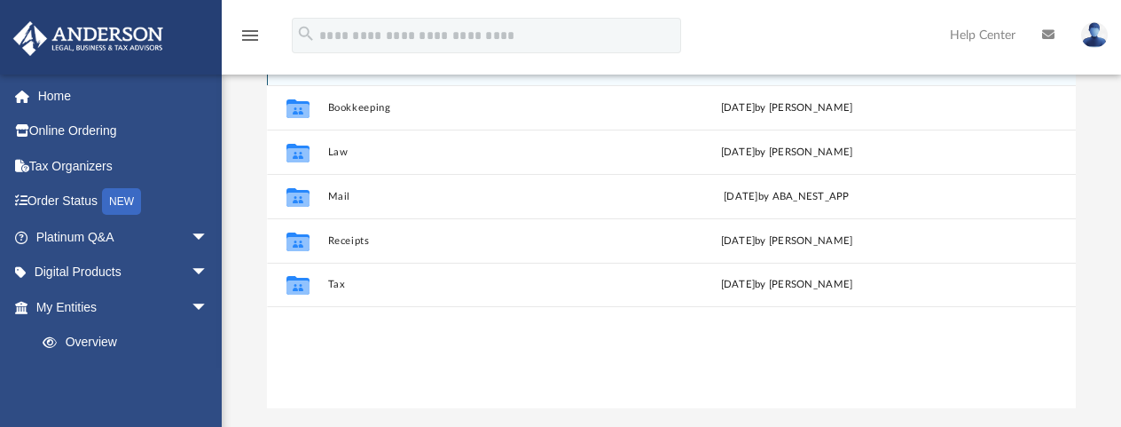
scroll to position [203, 0]
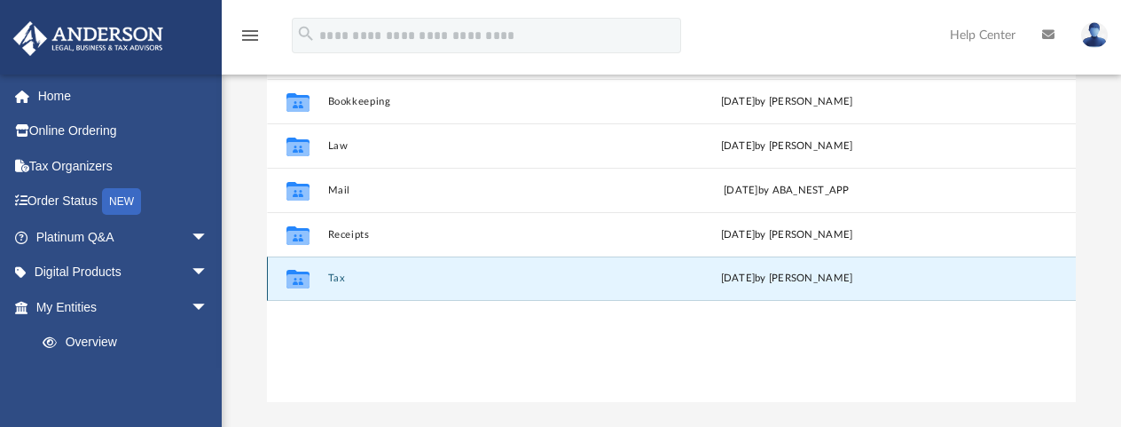
click at [344, 274] on button "Tax" at bounding box center [477, 278] width 301 height 12
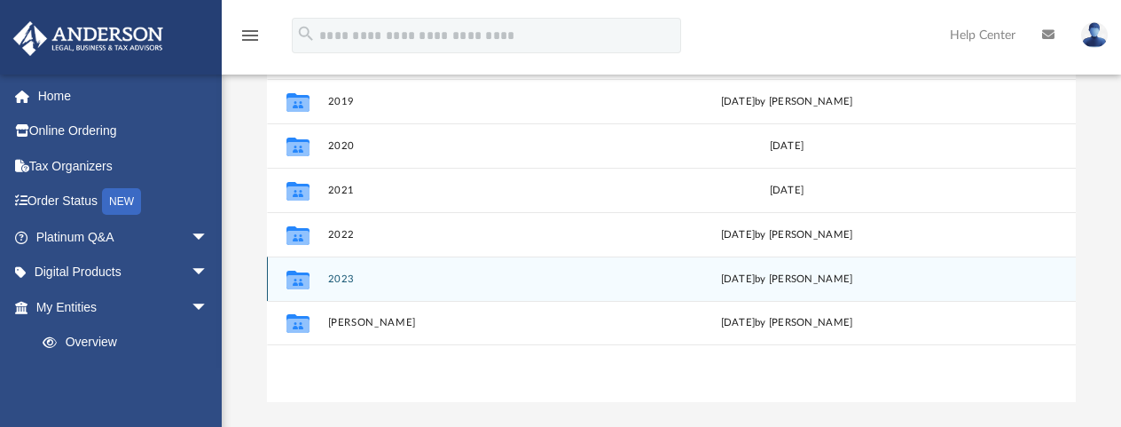
click at [342, 281] on button "2023" at bounding box center [477, 279] width 301 height 12
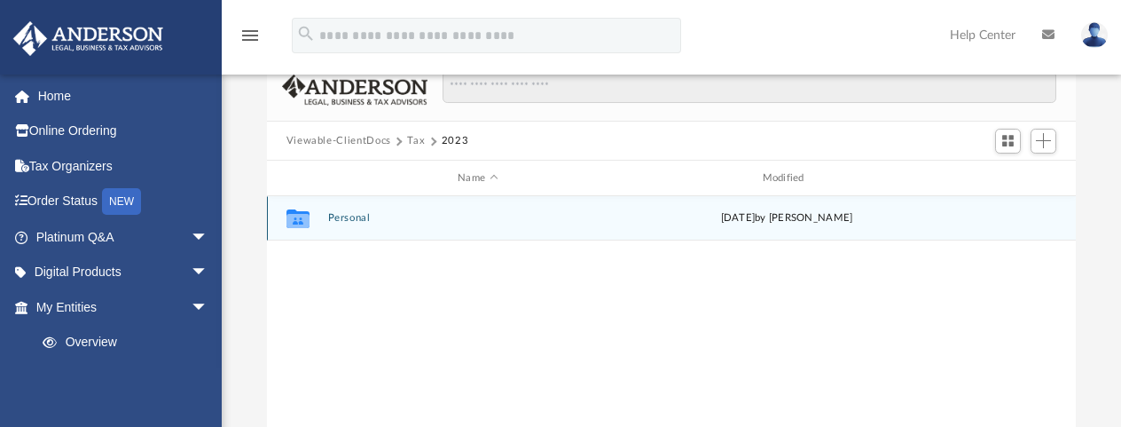
scroll to position [0, 0]
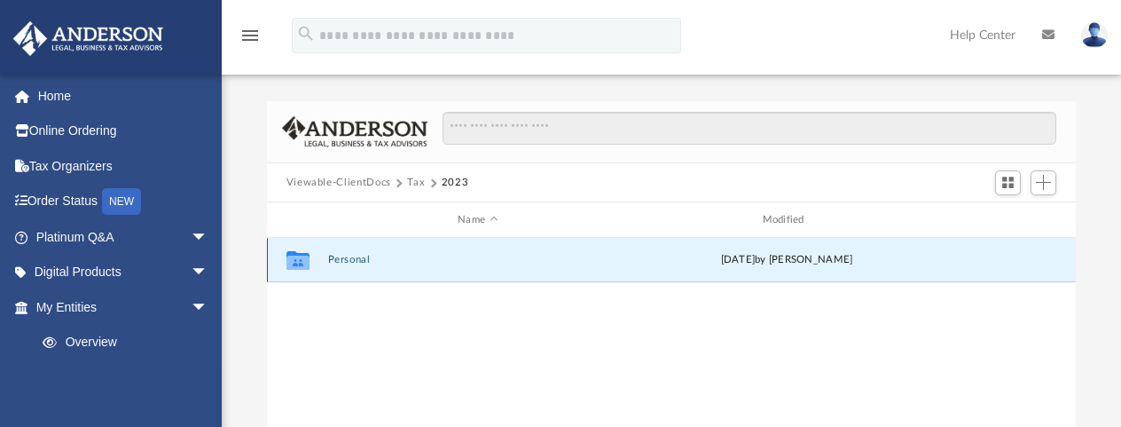
click at [343, 260] on button "Personal" at bounding box center [477, 260] width 301 height 12
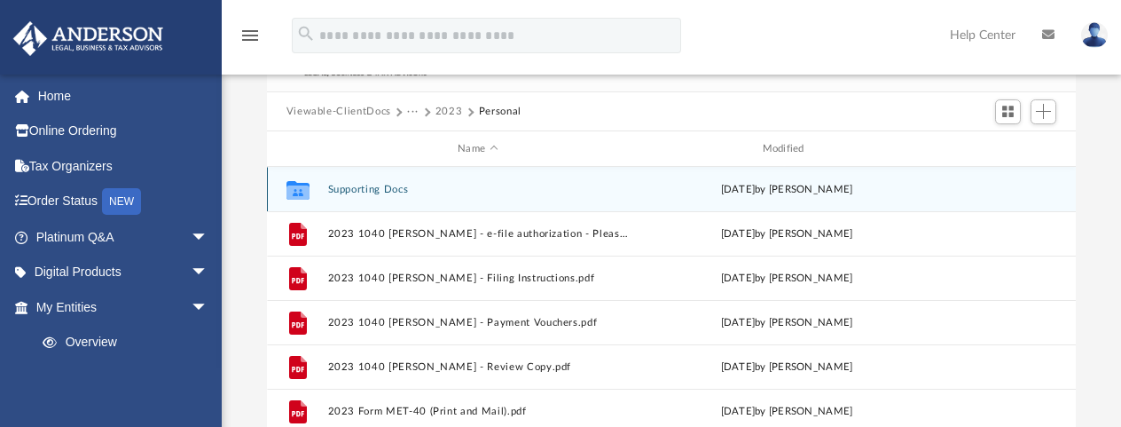
scroll to position [57, 0]
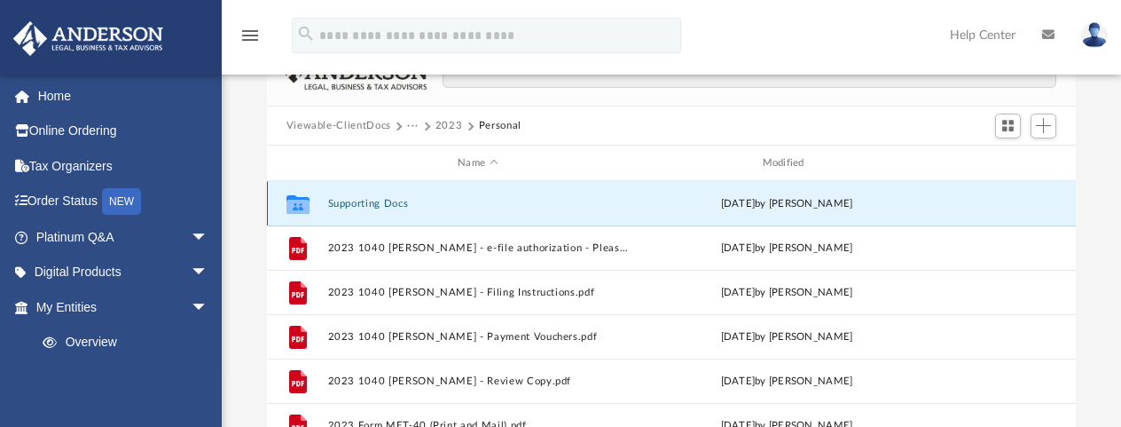
click at [356, 198] on button "Supporting Docs" at bounding box center [477, 204] width 301 height 12
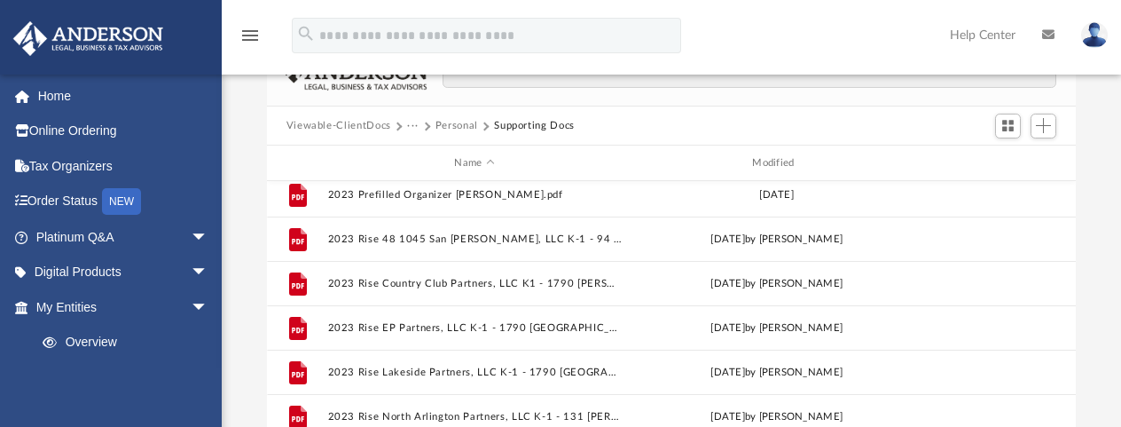
scroll to position [595, 0]
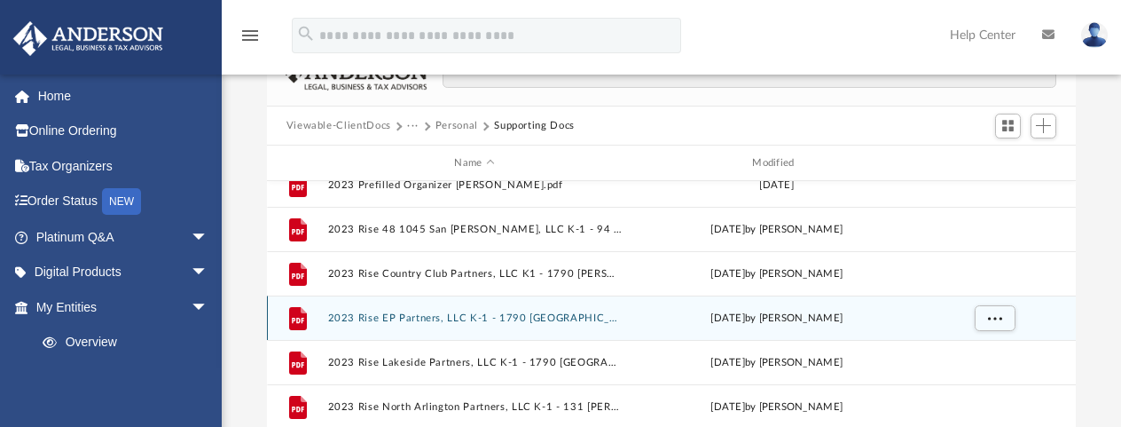
click at [345, 317] on button "2023 Rise EP Partners, LLC K-1 - 1790 [GEOGRAPHIC_DATA][PERSON_NAME][GEOGRAPHIC…" at bounding box center [474, 318] width 294 height 12
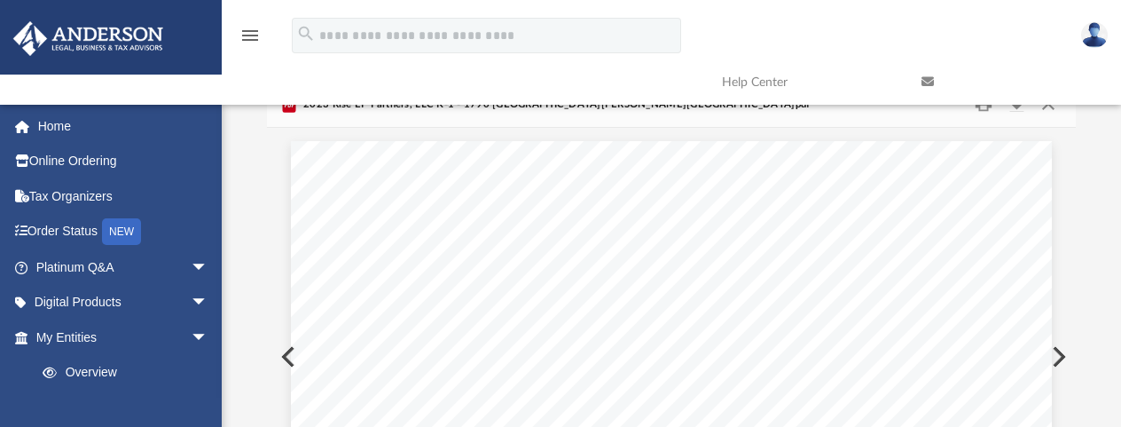
scroll to position [0, 0]
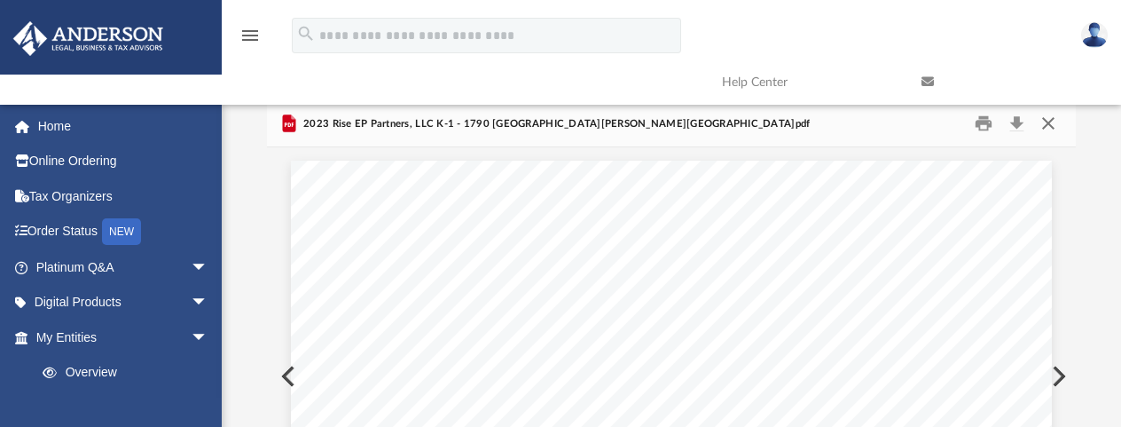
click at [1044, 131] on button "Close" at bounding box center [1048, 123] width 32 height 27
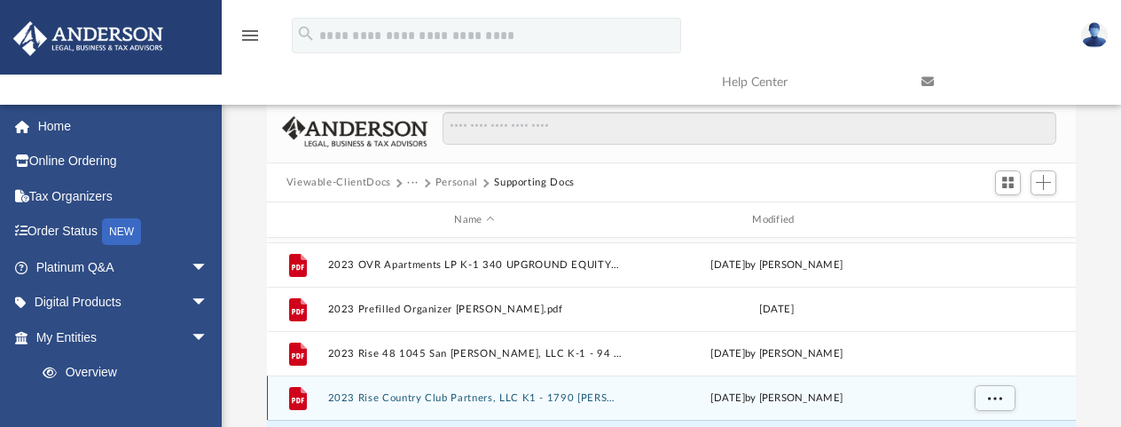
scroll to position [488, 0]
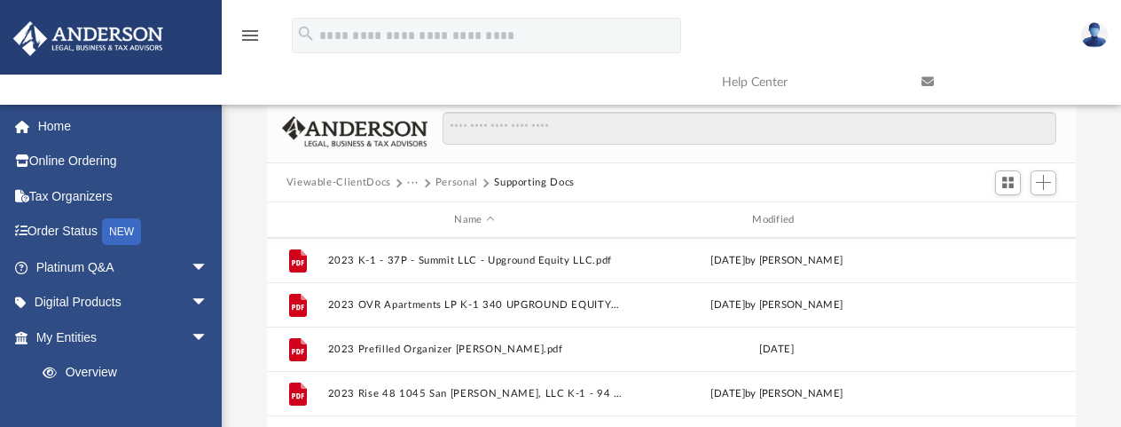
click at [349, 187] on button "Viewable-ClientDocs" at bounding box center [338, 183] width 105 height 16
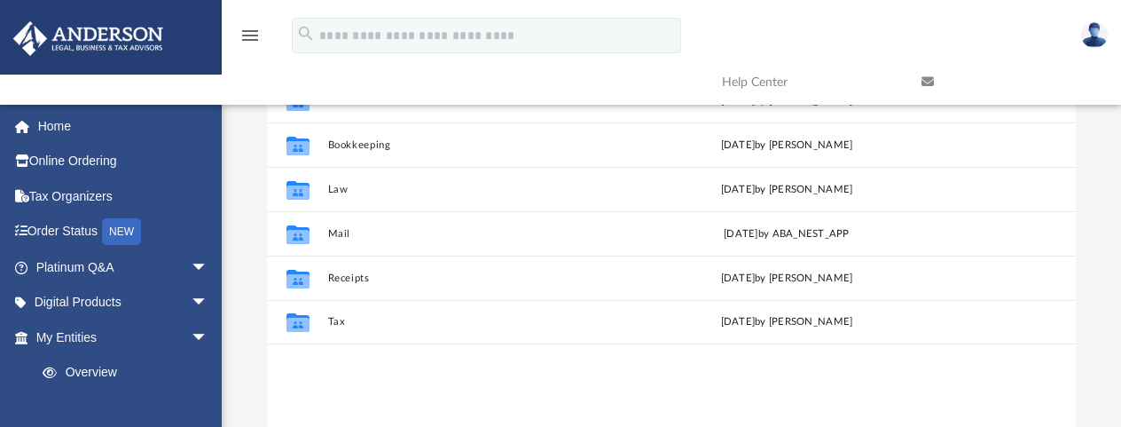
scroll to position [156, 0]
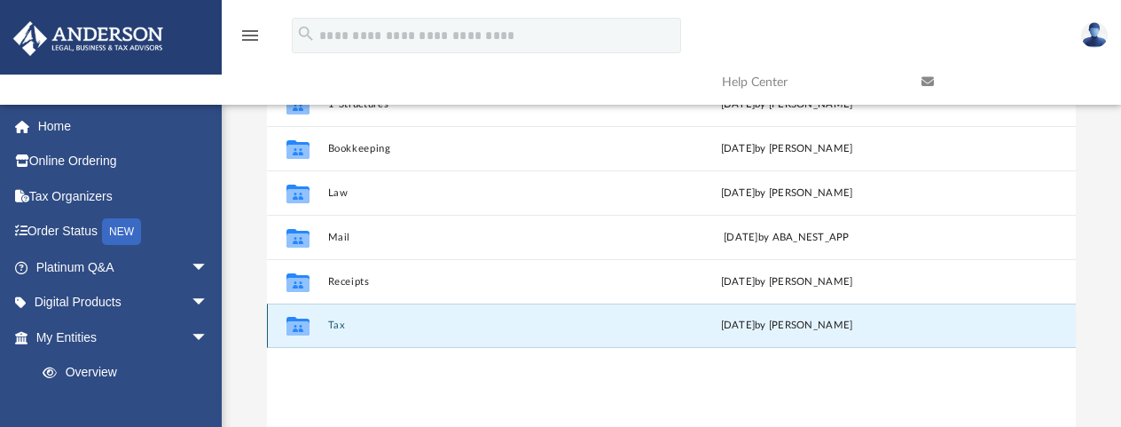
click at [341, 325] on button "Tax" at bounding box center [477, 325] width 301 height 12
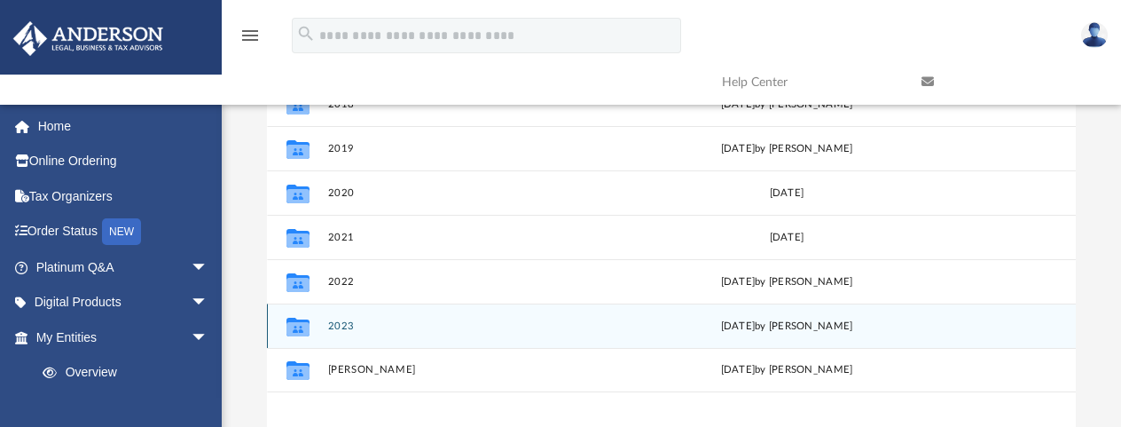
click at [341, 324] on button "2023" at bounding box center [477, 326] width 301 height 12
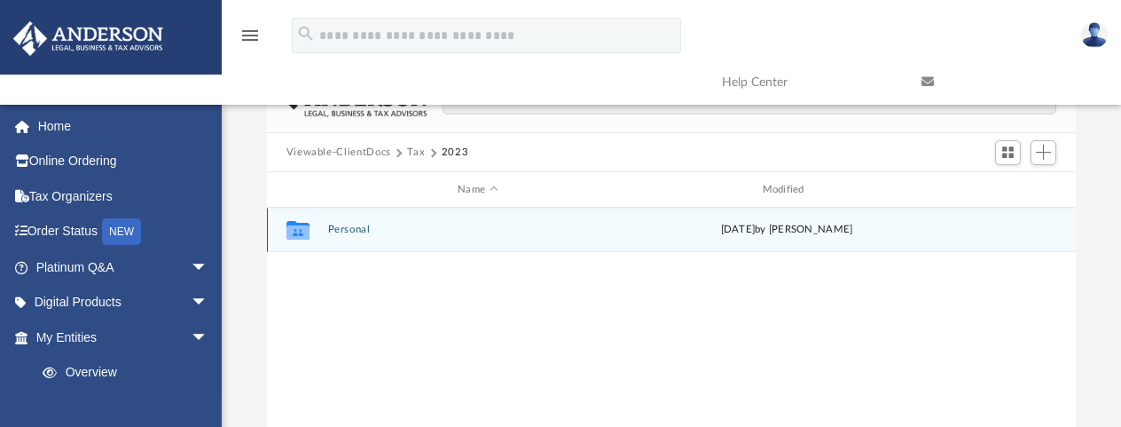
scroll to position [0, 0]
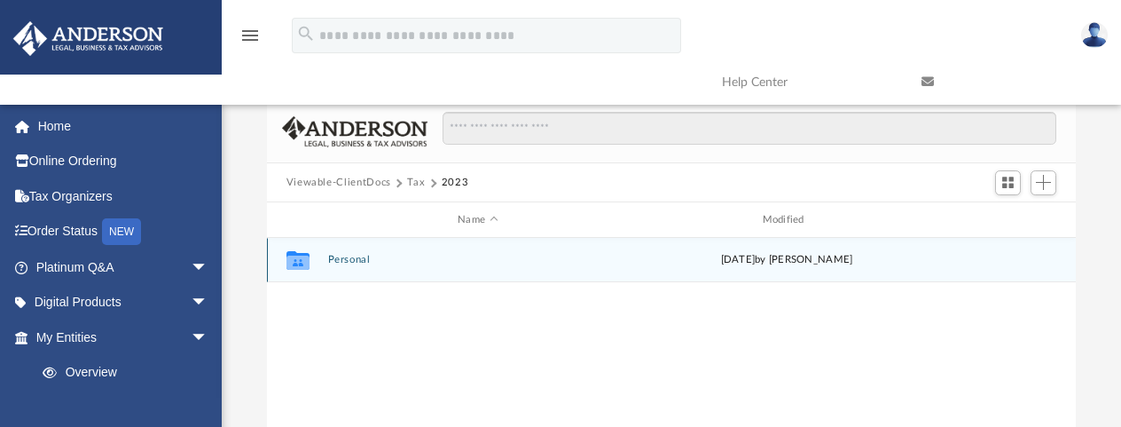
click at [345, 259] on button "Personal" at bounding box center [477, 260] width 301 height 12
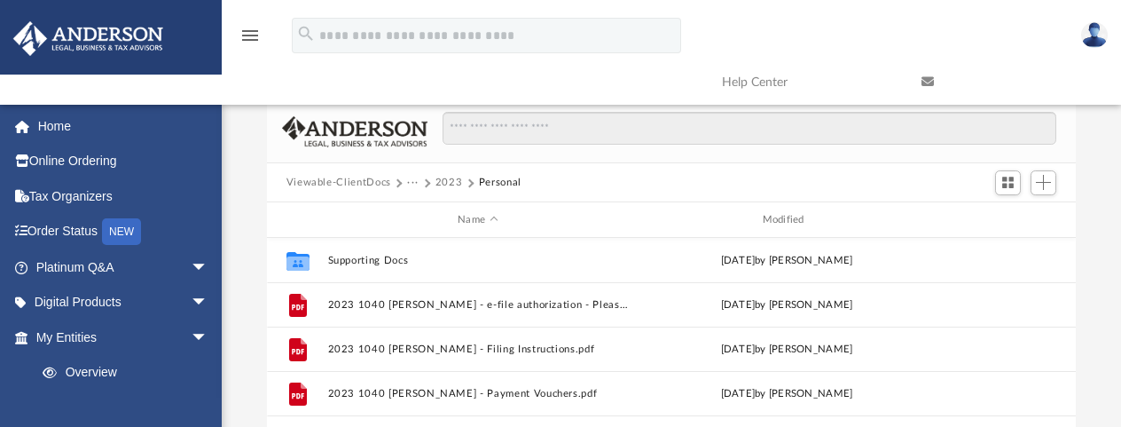
click at [384, 183] on button "Viewable-ClientDocs" at bounding box center [338, 183] width 105 height 16
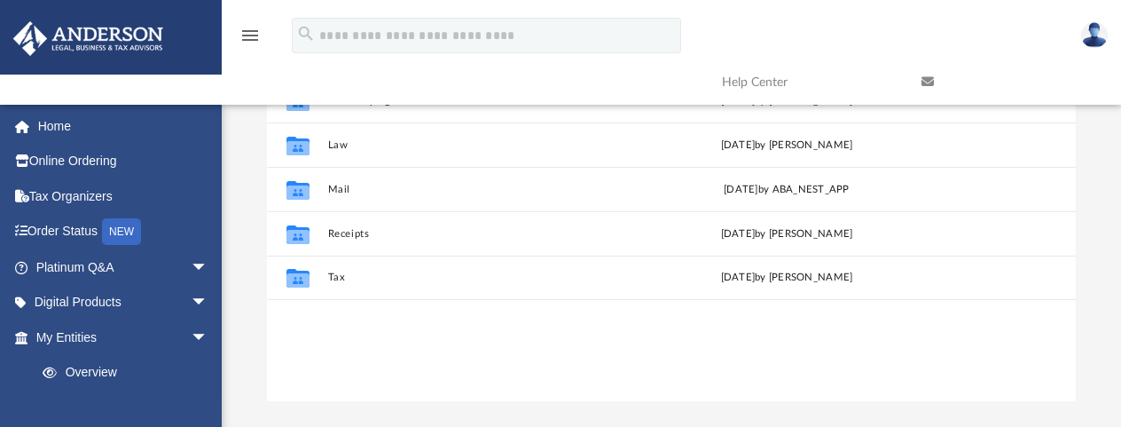
scroll to position [212, 0]
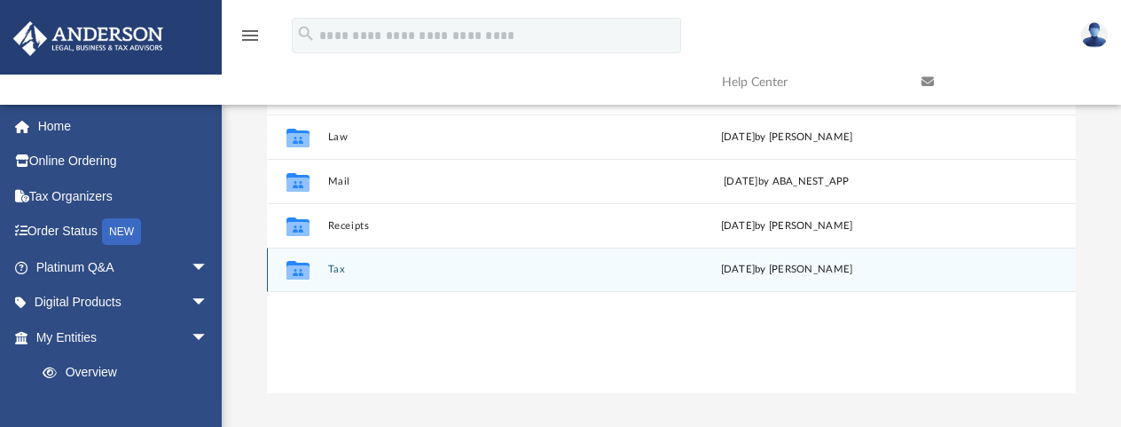
click at [336, 271] on button "Tax" at bounding box center [477, 269] width 301 height 12
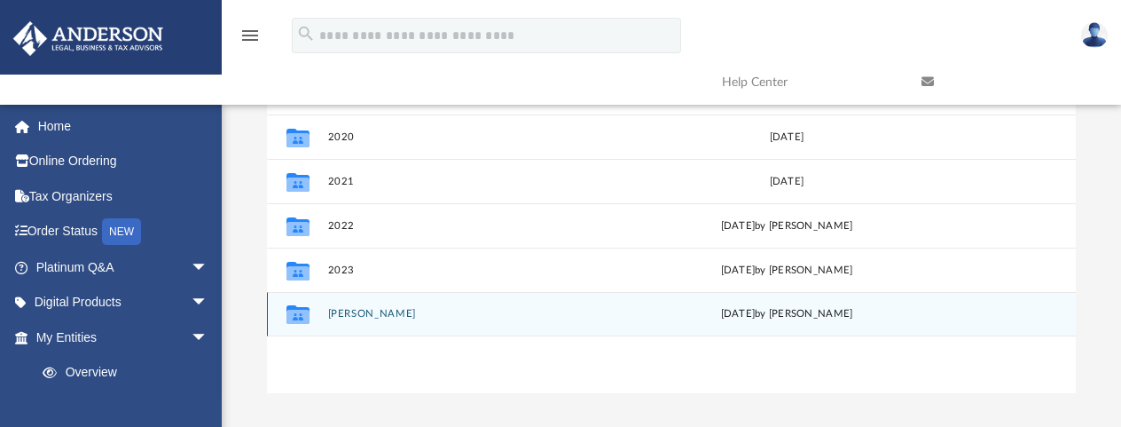
click at [344, 309] on button "[PERSON_NAME]" at bounding box center [477, 314] width 301 height 12
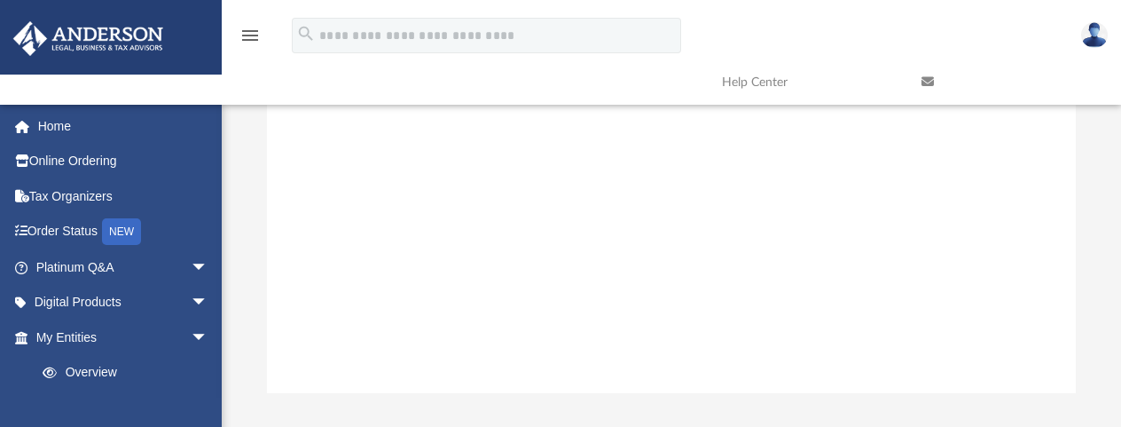
scroll to position [0, 0]
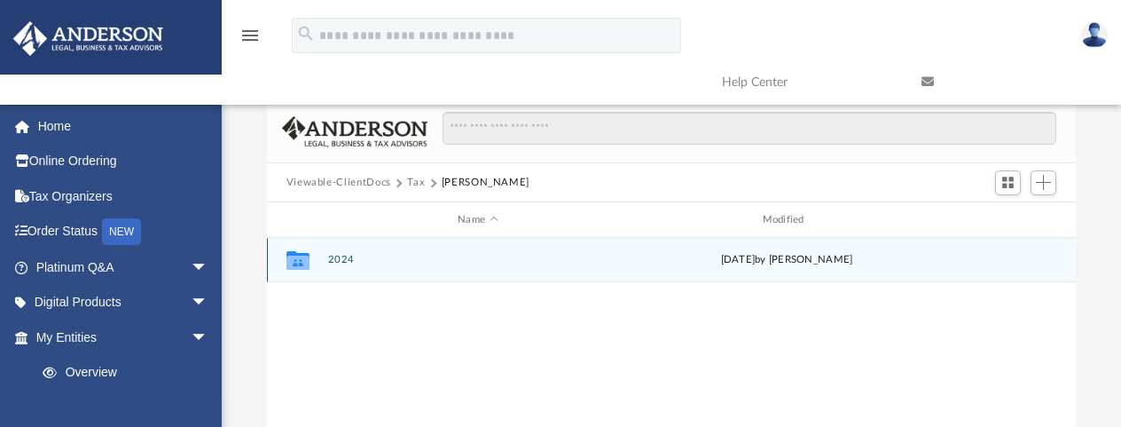
click at [344, 260] on button "2024" at bounding box center [477, 260] width 301 height 12
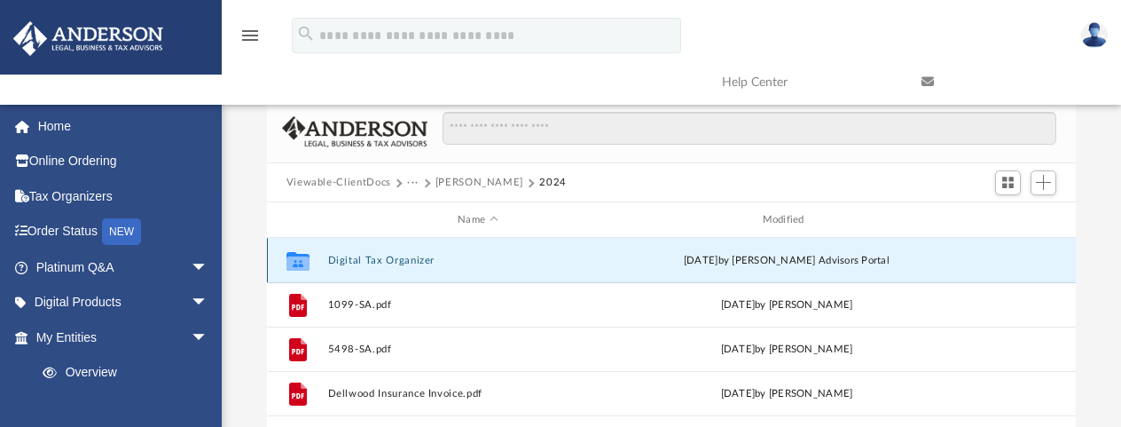
click at [345, 262] on button "Digital Tax Organizer" at bounding box center [477, 261] width 301 height 12
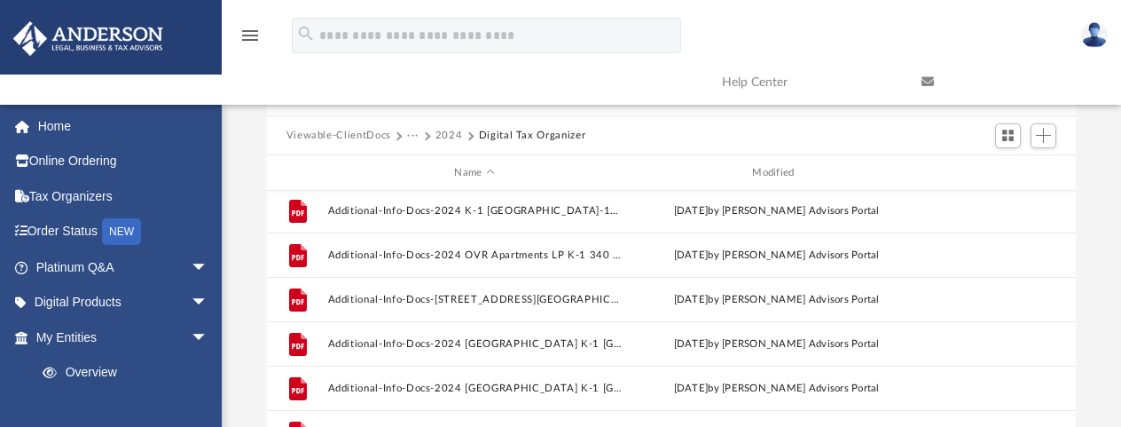
scroll to position [702, 0]
